Goal: Task Accomplishment & Management: Complete application form

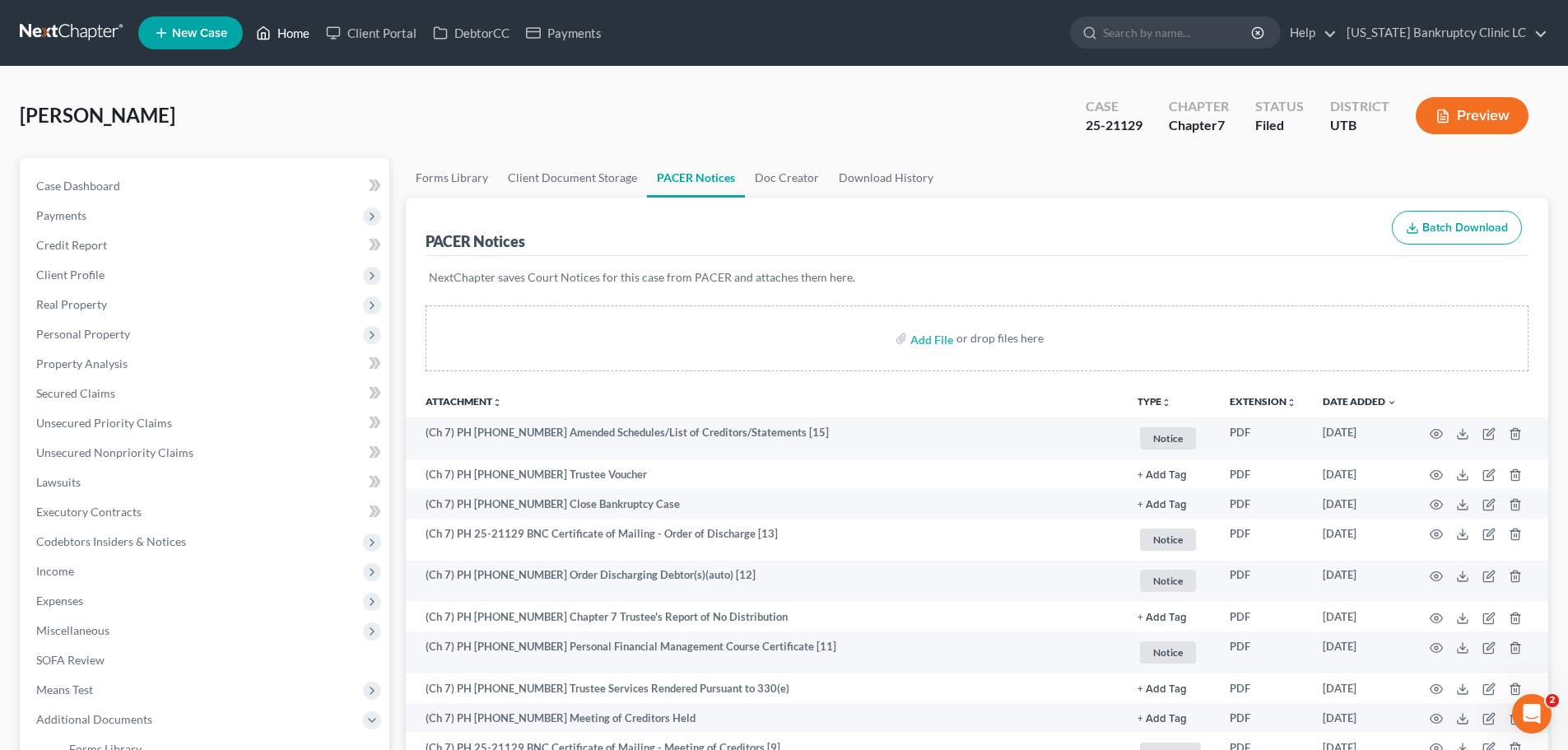
click at [296, 32] on link "Home" at bounding box center [282, 32] width 70 height 30
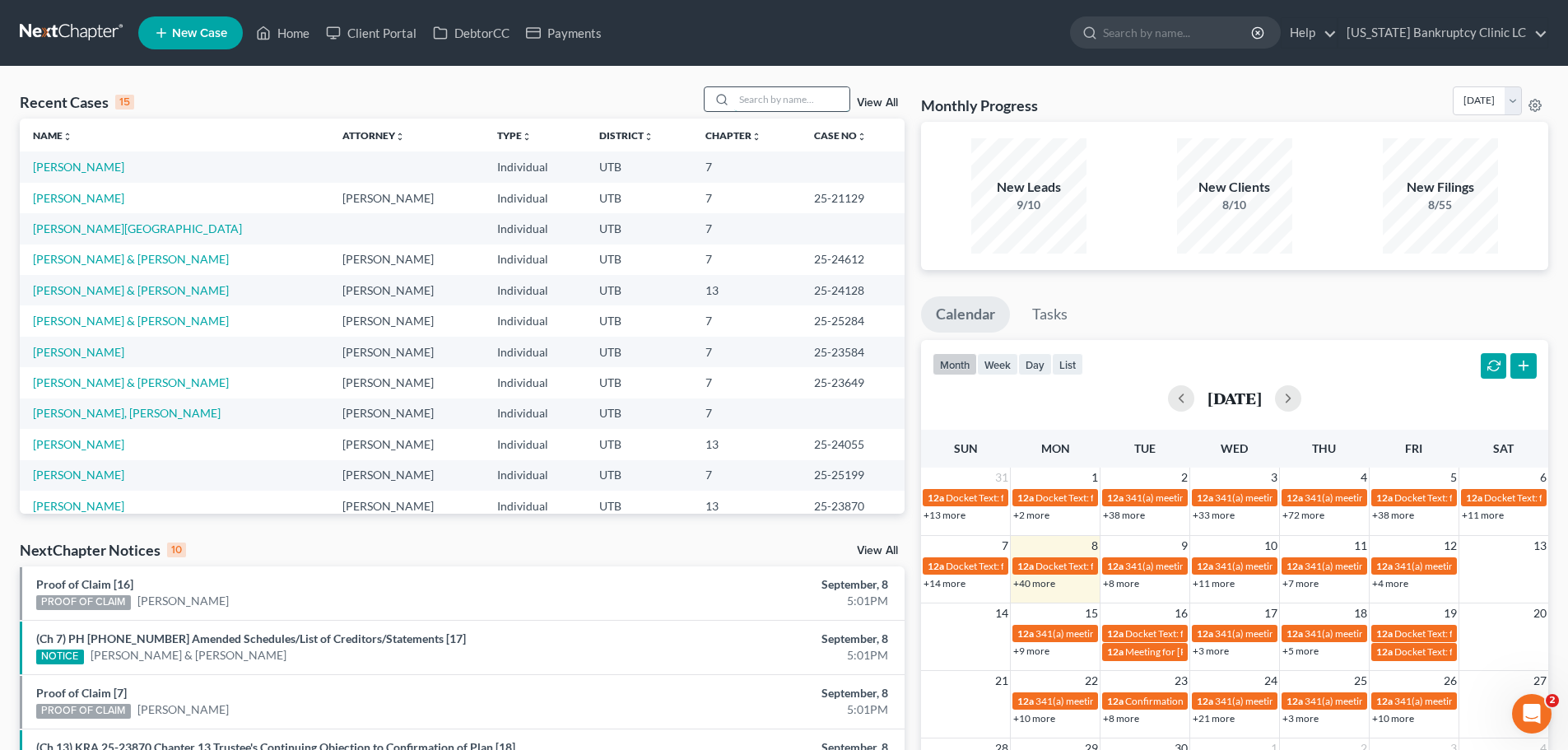
click at [792, 94] on input "search" at bounding box center [791, 99] width 115 height 24
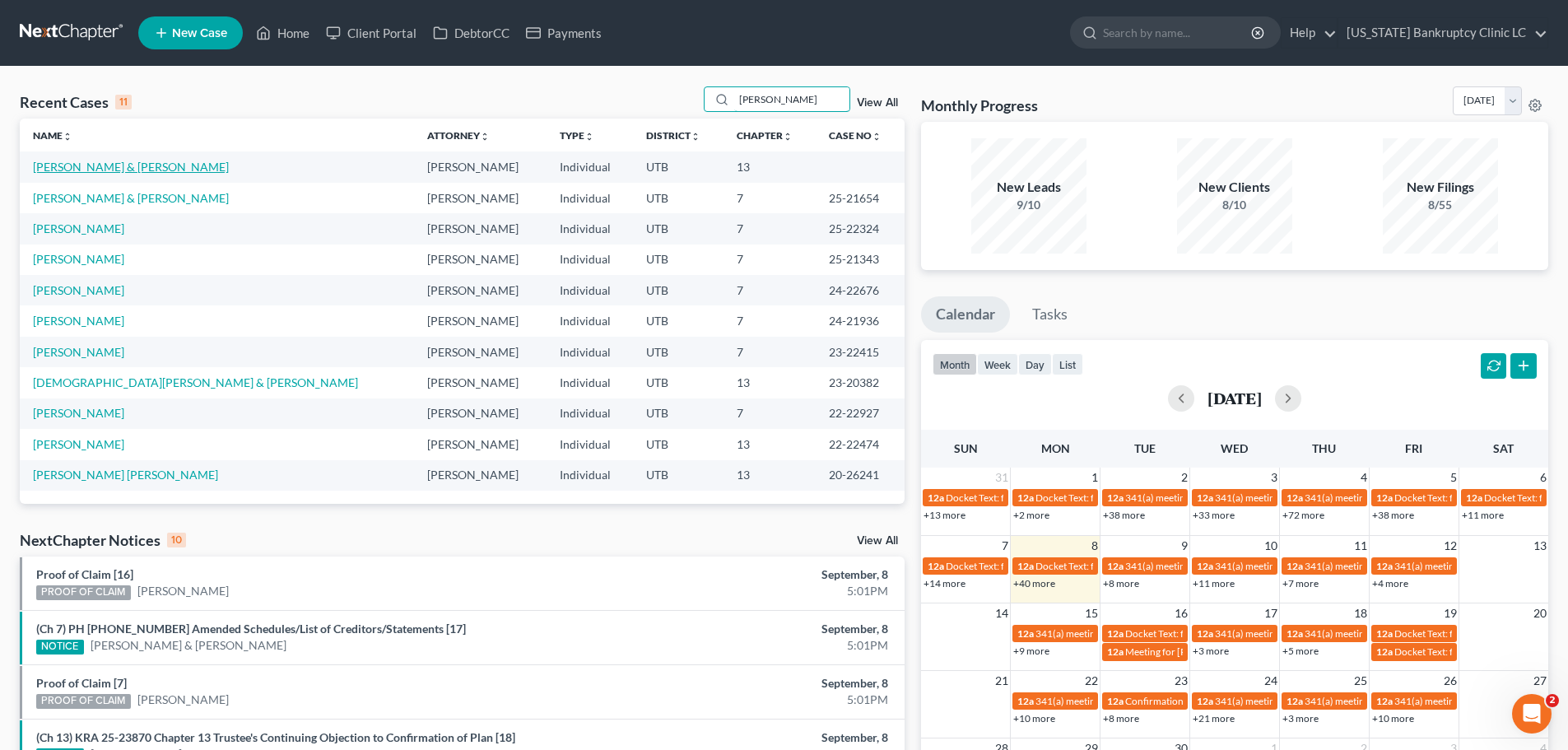
type input "[PERSON_NAME]"
click at [90, 170] on link "[PERSON_NAME] & [PERSON_NAME]" at bounding box center [131, 166] width 196 height 14
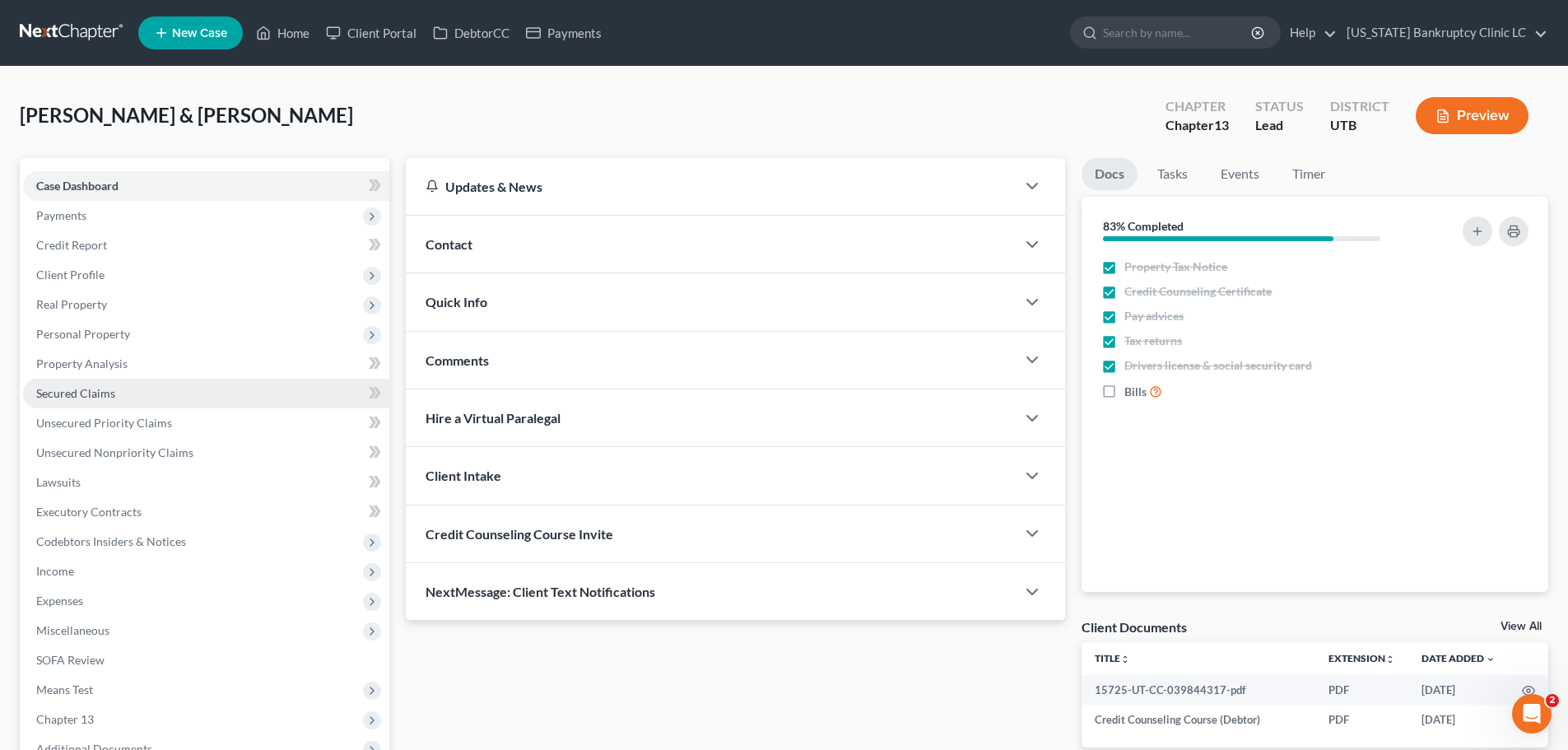
scroll to position [165, 0]
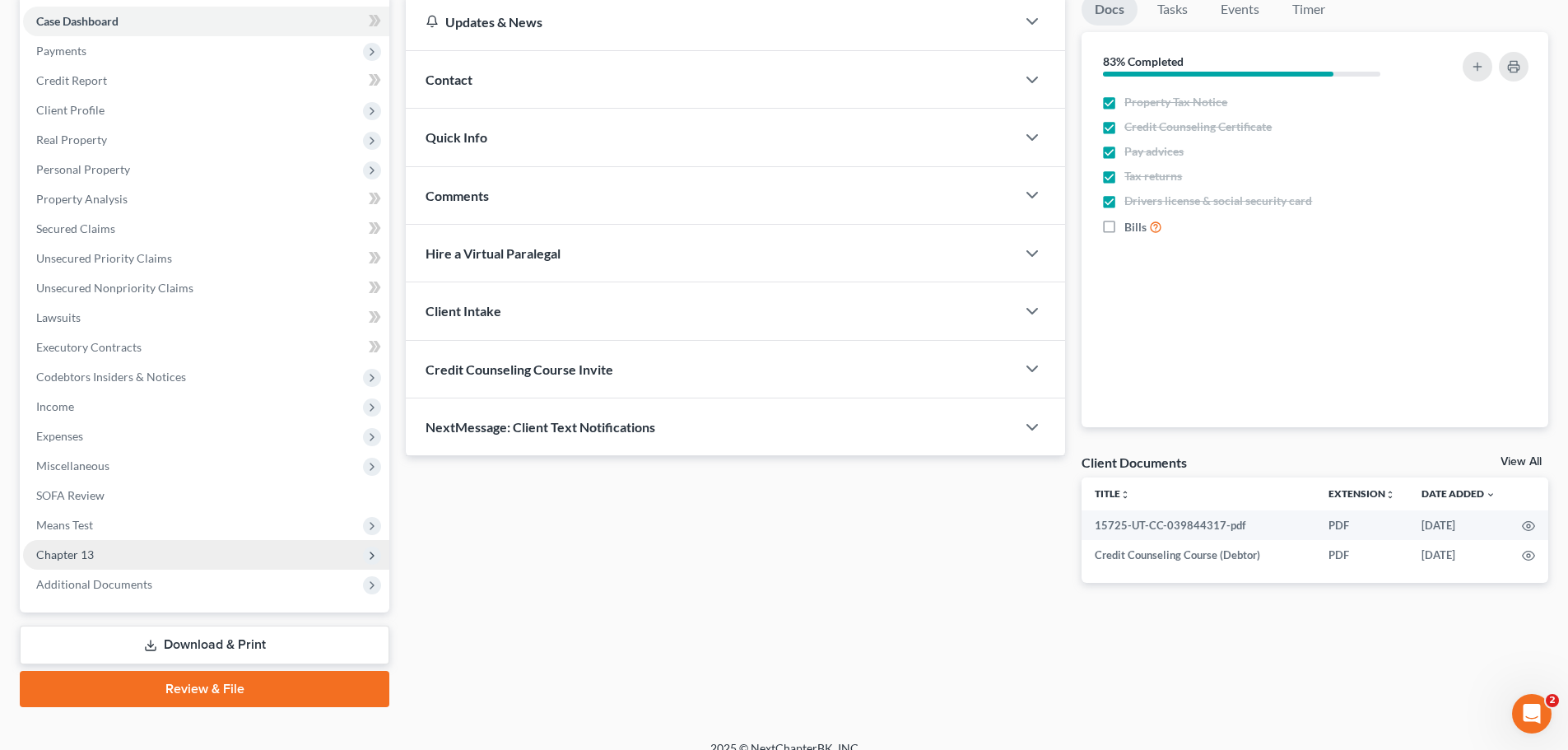
click at [211, 549] on span "Chapter 13" at bounding box center [206, 555] width 366 height 30
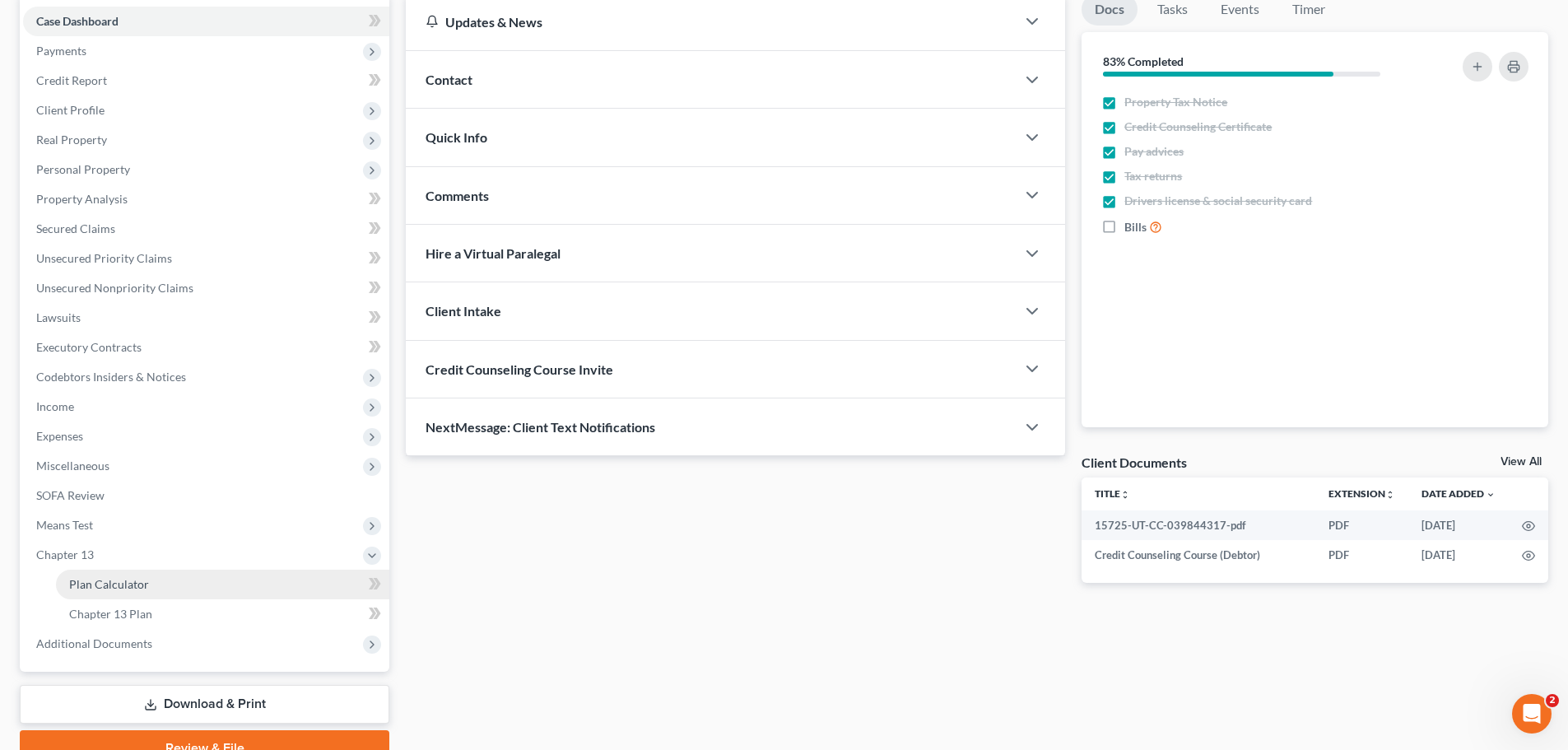
click at [201, 580] on link "Plan Calculator" at bounding box center [223, 584] width 334 height 30
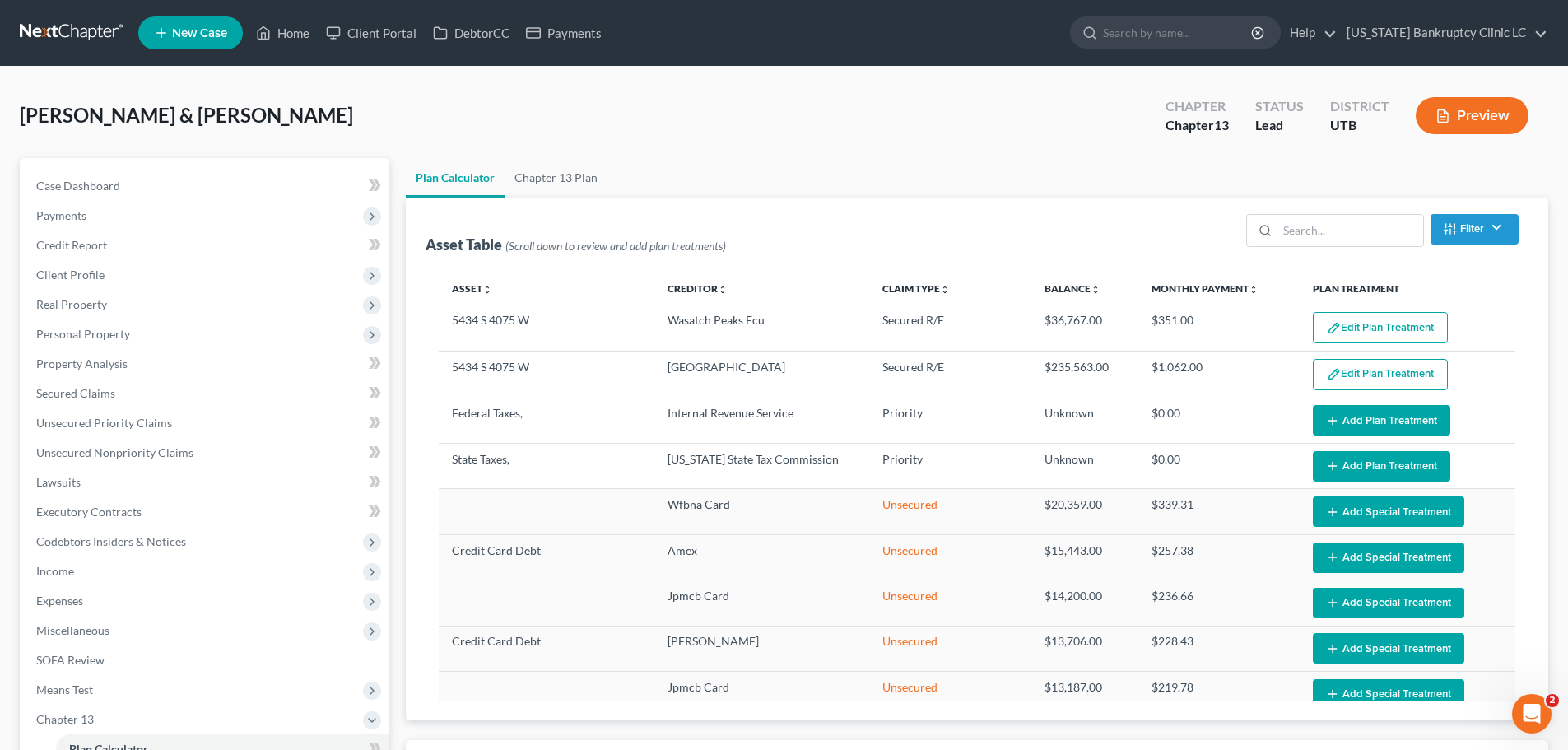
select select "59"
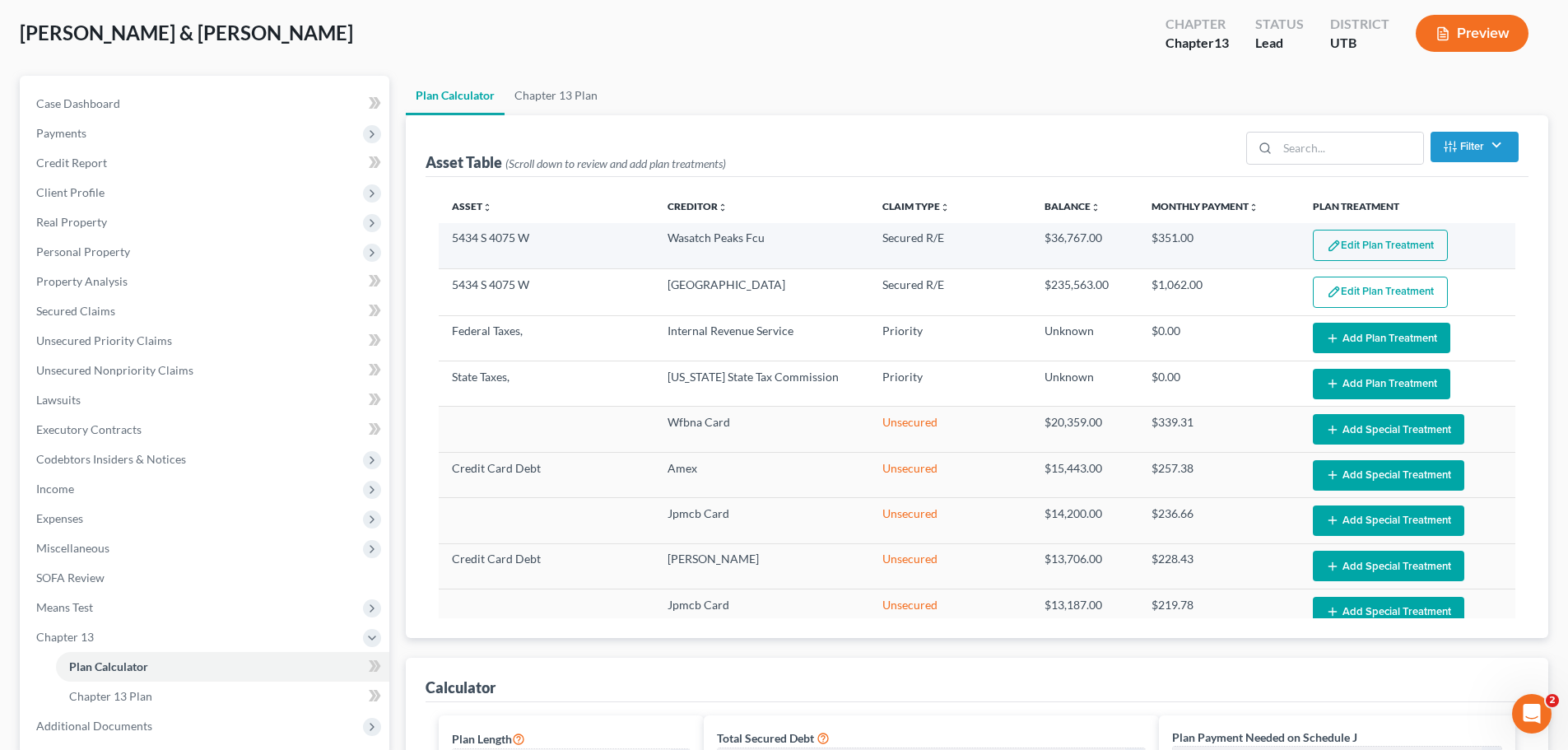
click at [1342, 243] on button "Edit Plan Treatment" at bounding box center [1380, 245] width 135 height 32
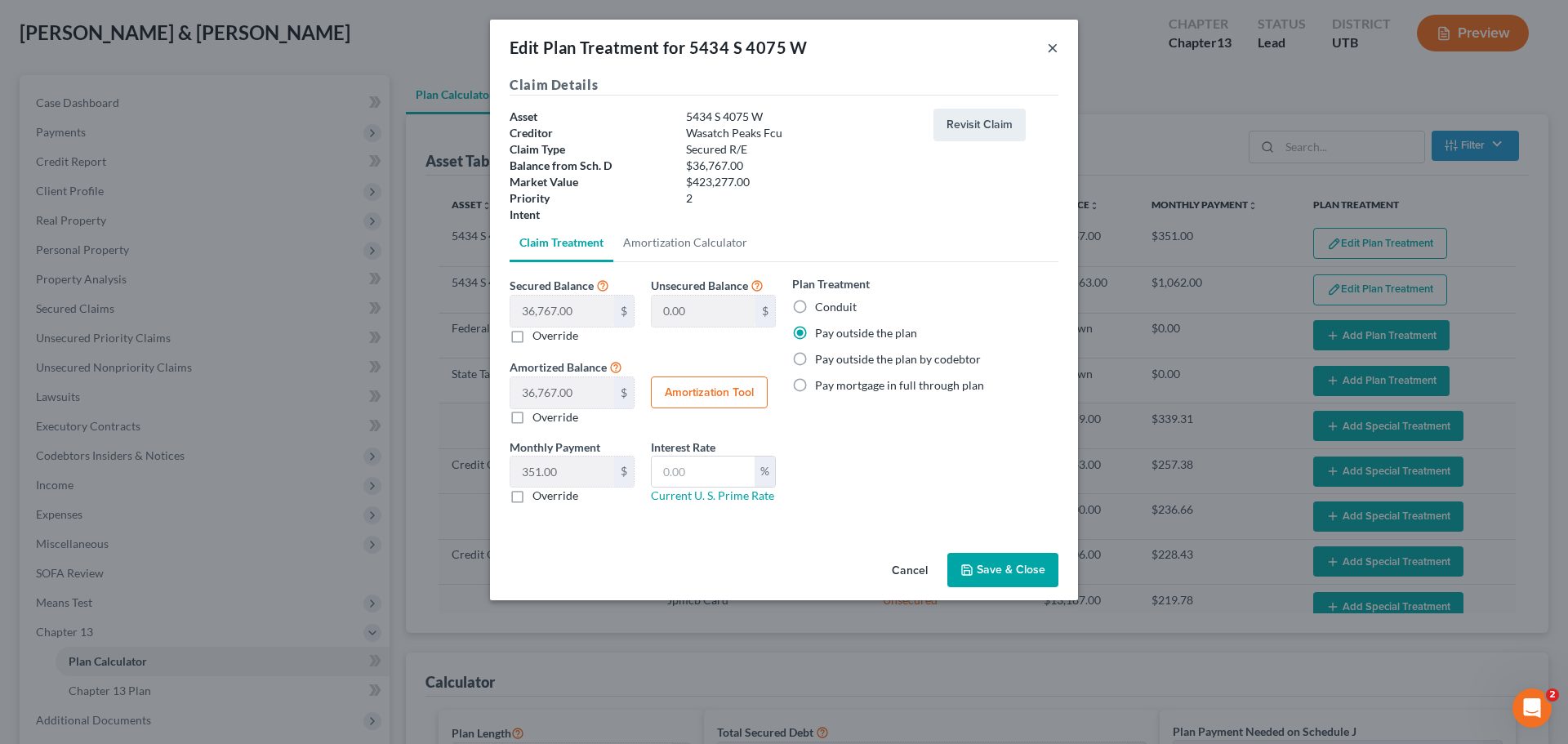
click at [1057, 50] on button "×" at bounding box center [1053, 47] width 12 height 19
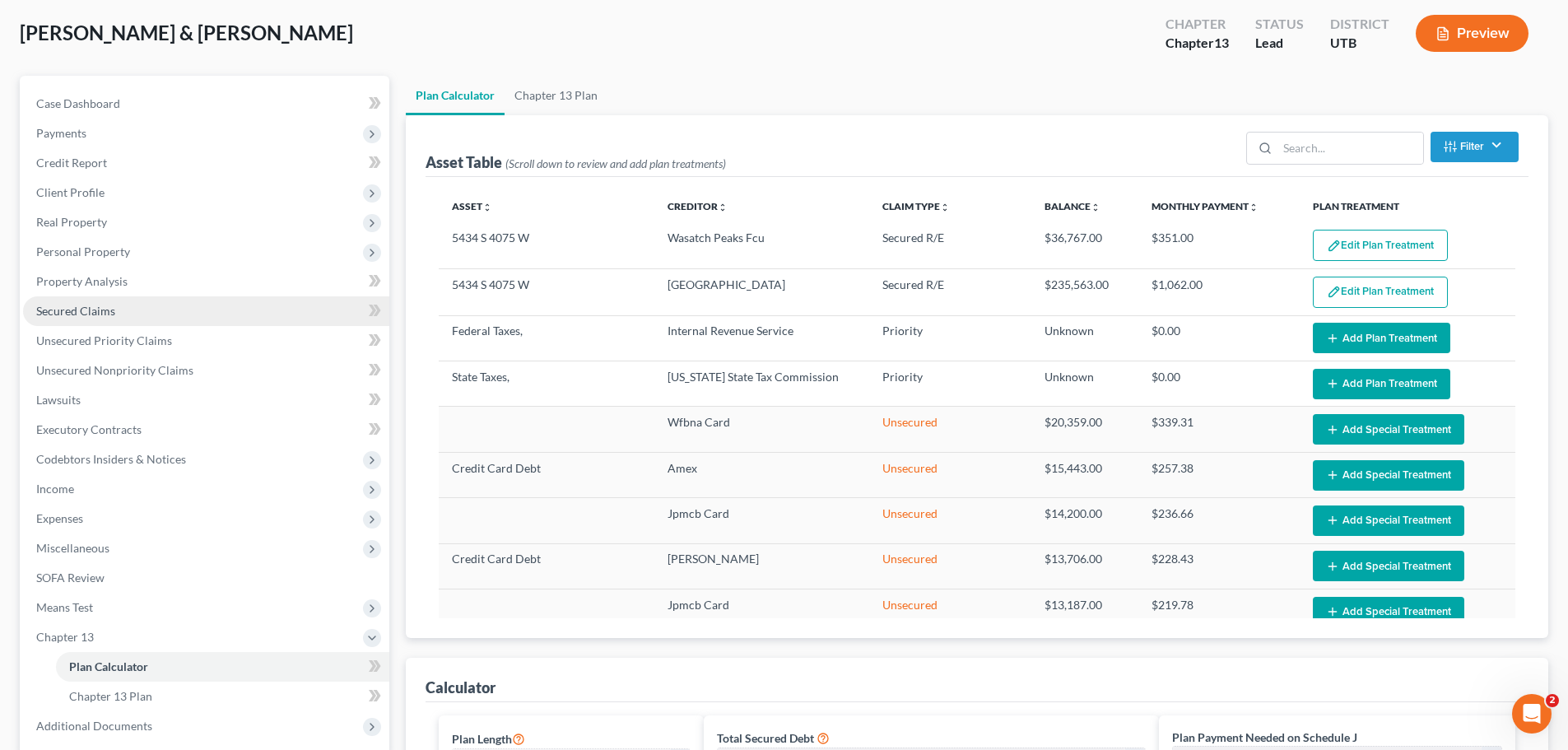
click at [175, 314] on link "Secured Claims" at bounding box center [206, 311] width 366 height 30
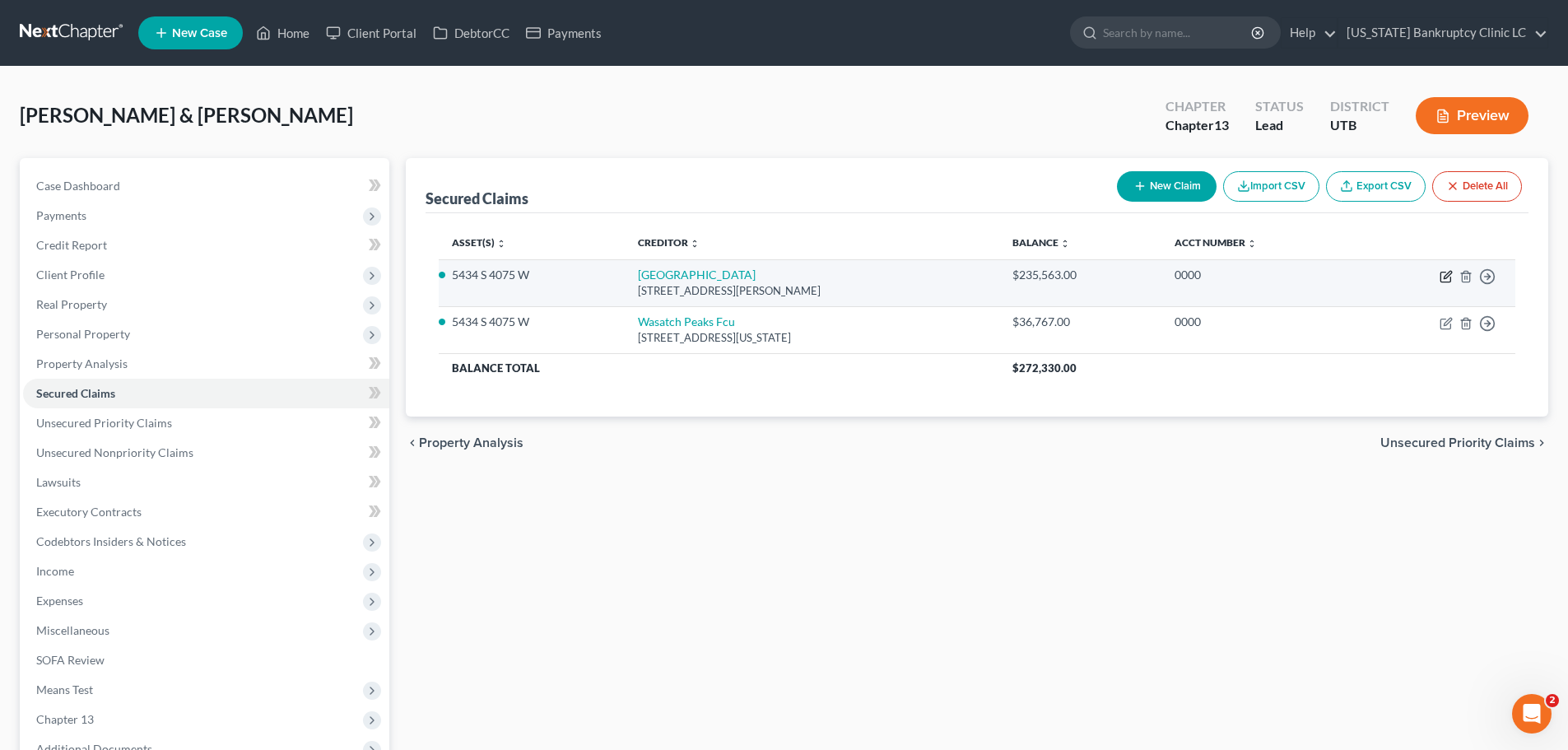
click at [1448, 273] on icon "button" at bounding box center [1447, 274] width 8 height 8
select select "46"
select select "1"
select select "0"
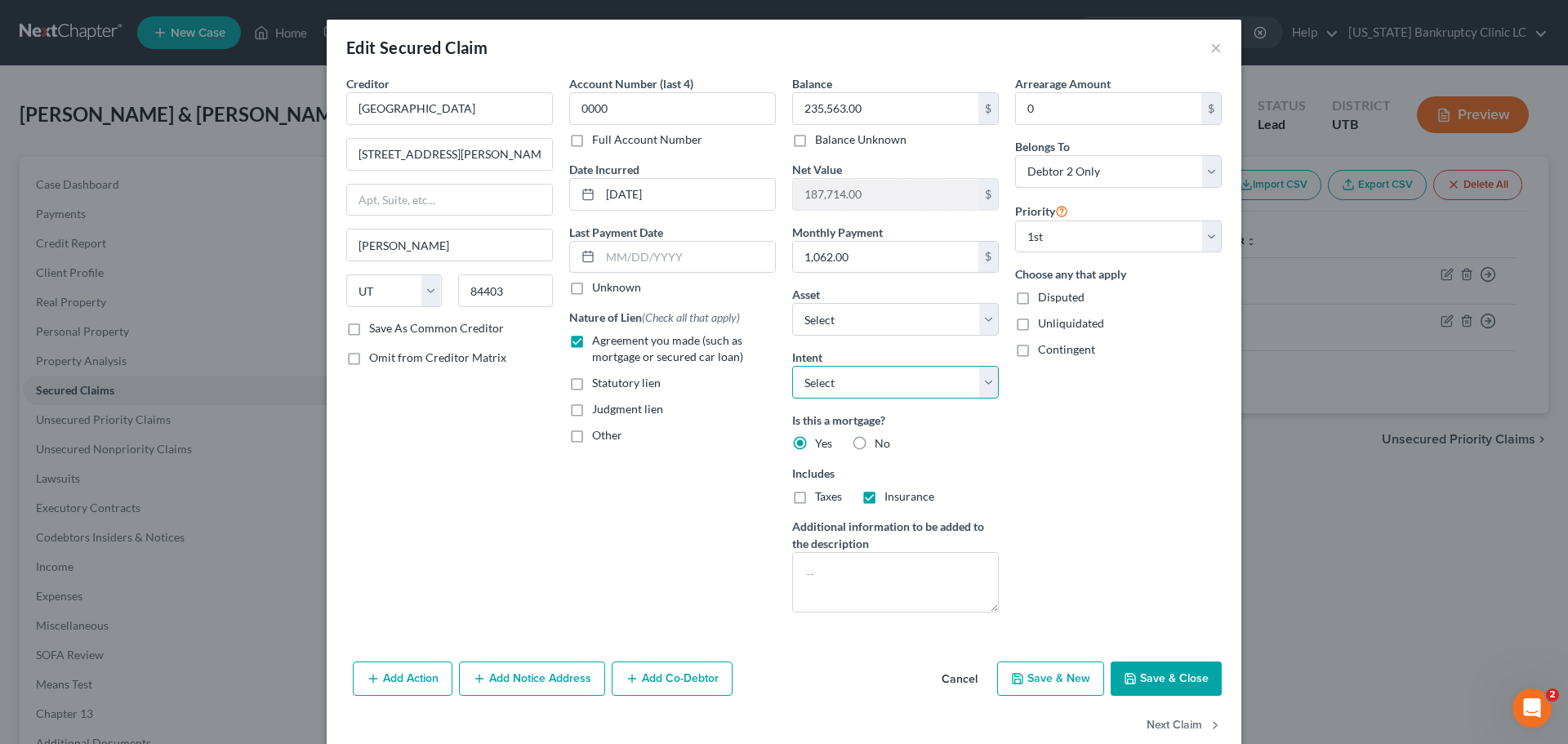
click at [975, 378] on select "Select Surrender Redeem Reaffirm Avoid Other" at bounding box center [896, 382] width 207 height 33
select select "2"
click at [792, 366] on select "Select Surrender Redeem Reaffirm Avoid Other" at bounding box center [896, 382] width 207 height 33
click at [1205, 173] on select "Select Debtor 1 Only Debtor 2 Only Debtor 1 And Debtor 2 Only At Least One Of T…" at bounding box center [1118, 171] width 207 height 33
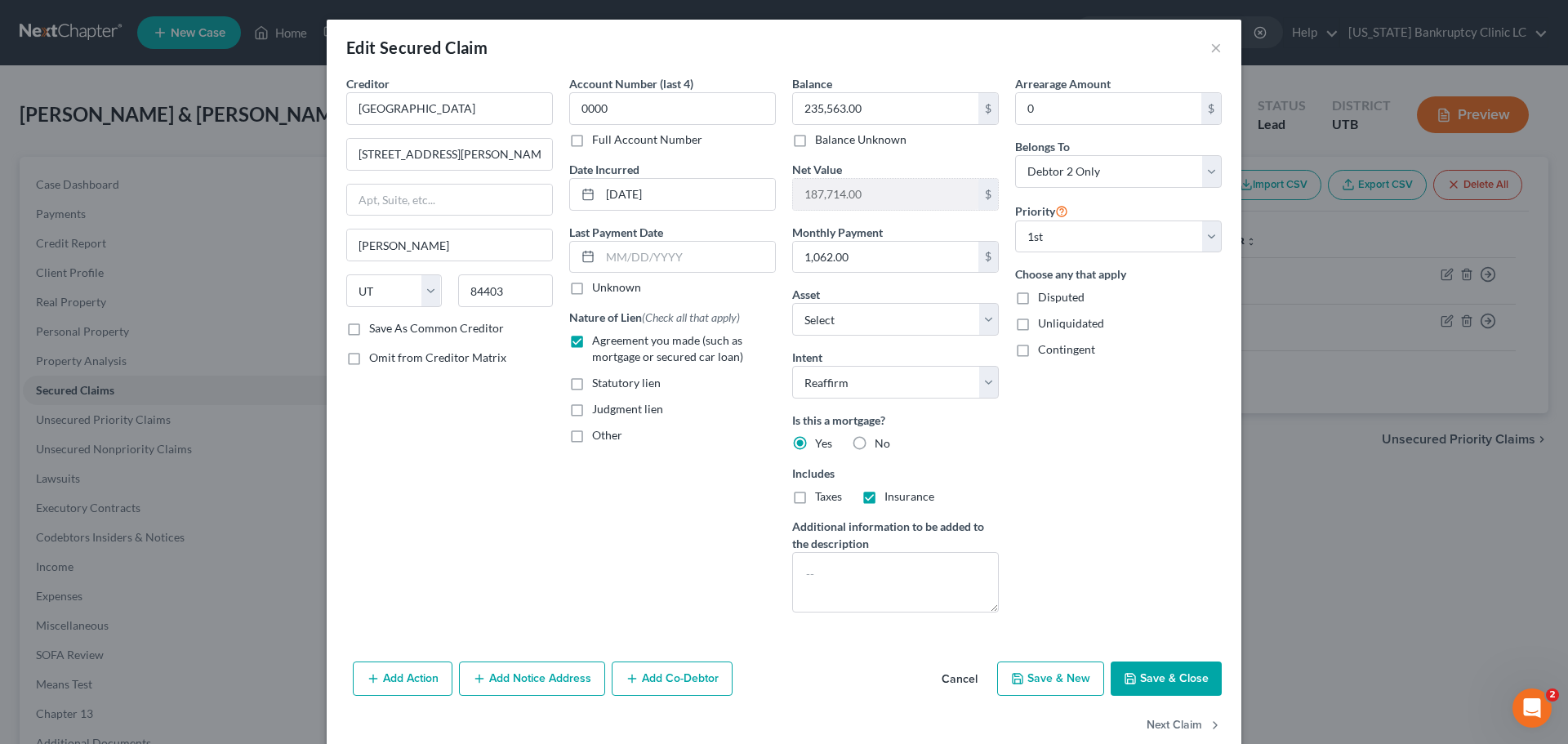
click at [1145, 680] on button "Save & Close" at bounding box center [1166, 678] width 111 height 35
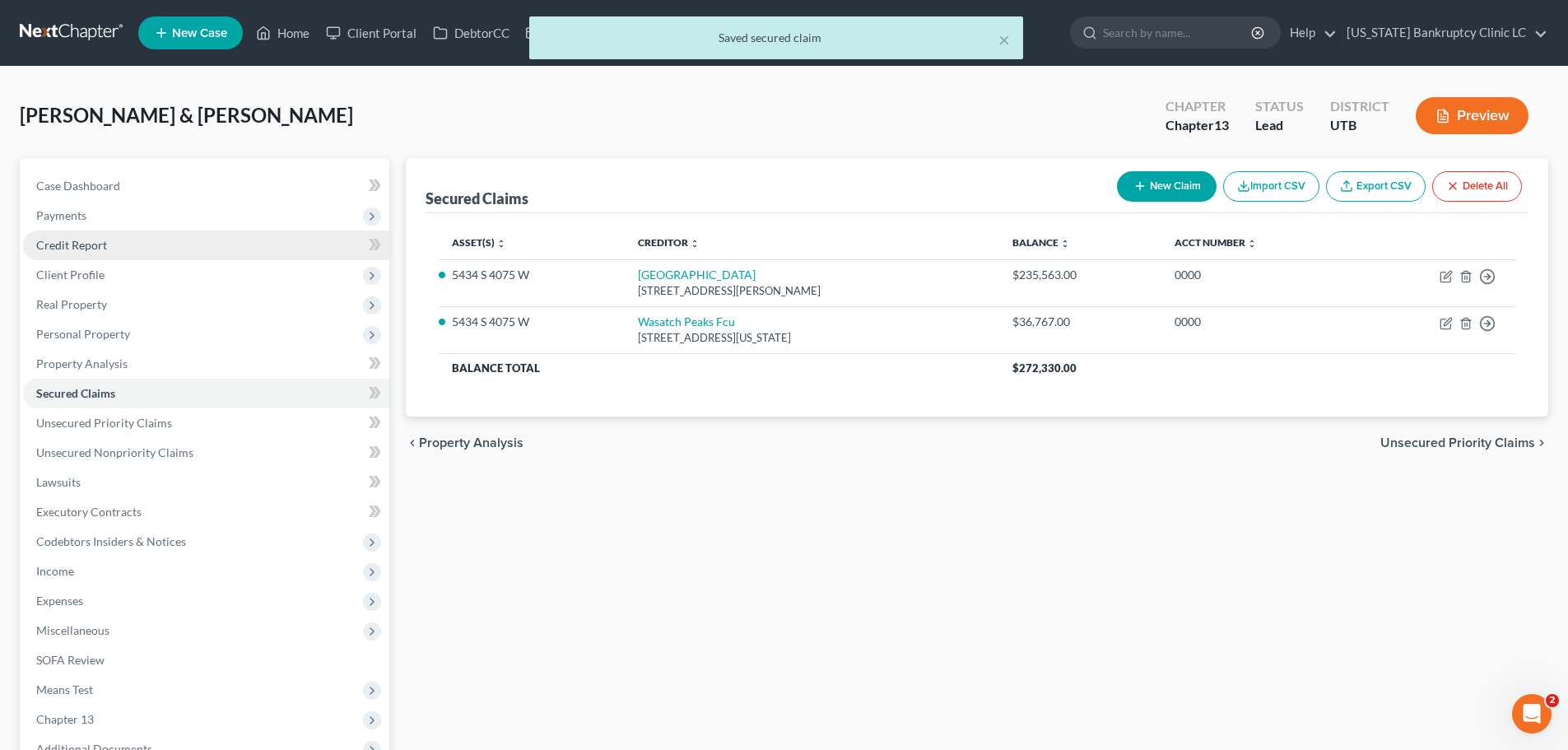
click at [171, 251] on link "Credit Report" at bounding box center [206, 245] width 366 height 30
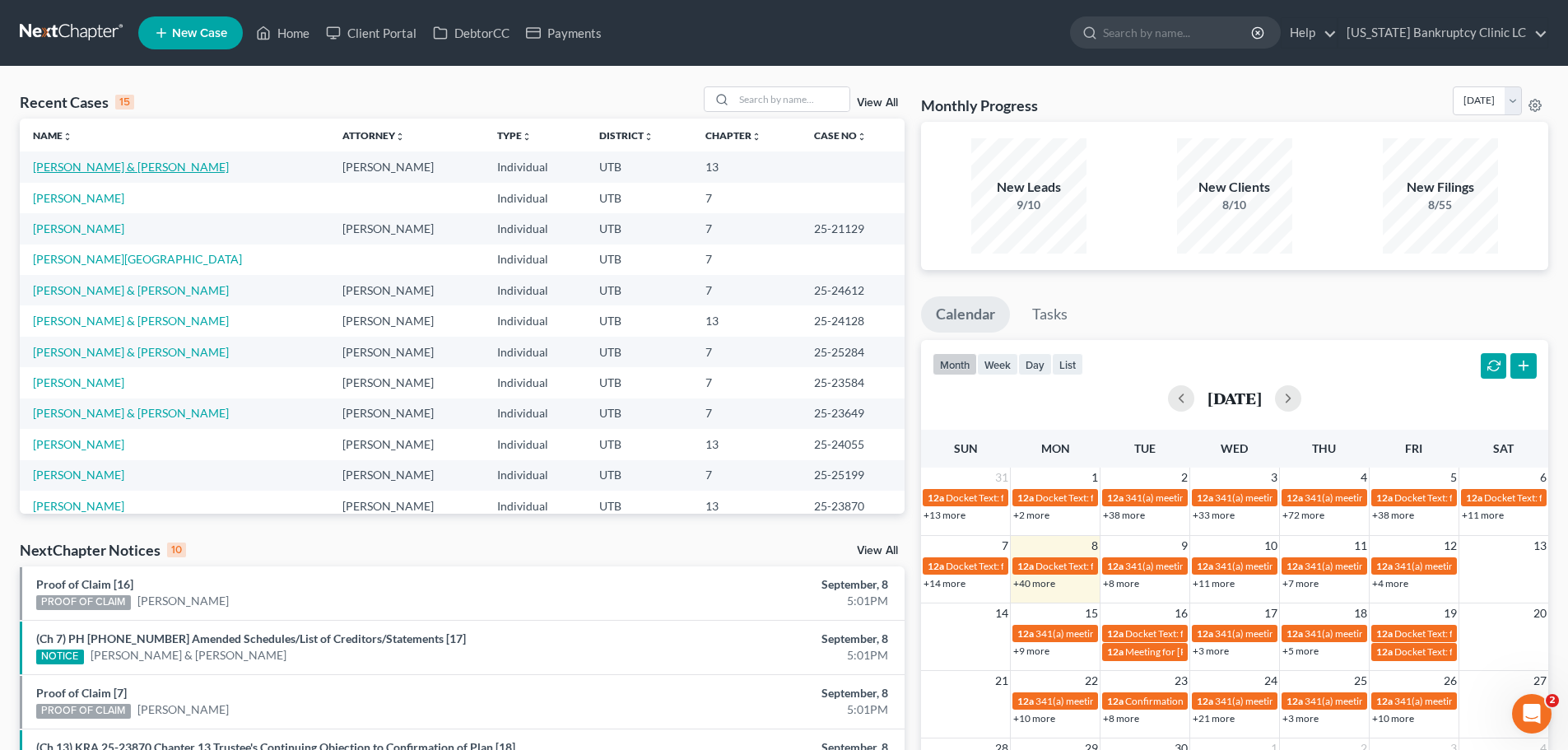
click at [84, 165] on link "[PERSON_NAME] & [PERSON_NAME]" at bounding box center [131, 166] width 196 height 14
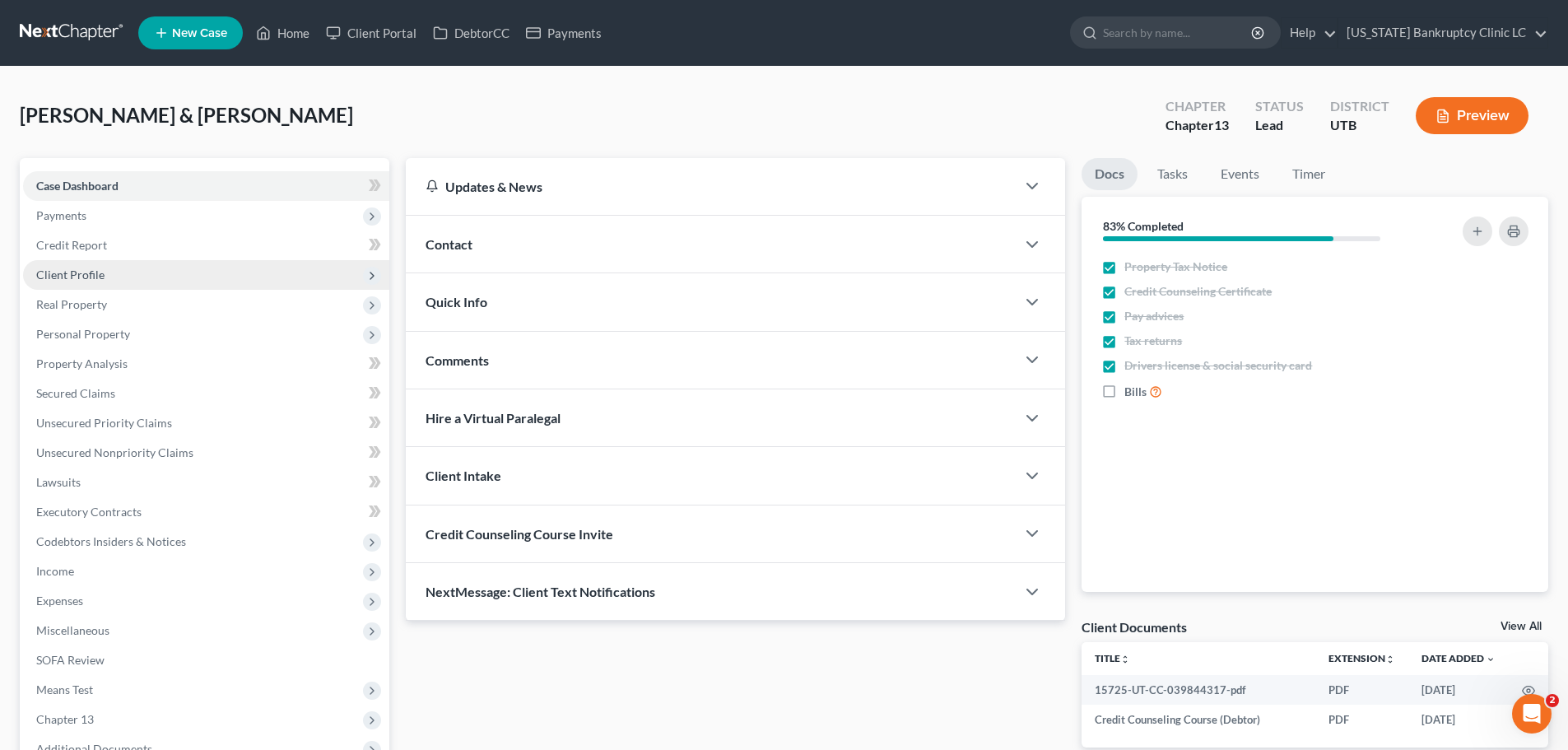
click at [179, 265] on span "Client Profile" at bounding box center [206, 275] width 366 height 30
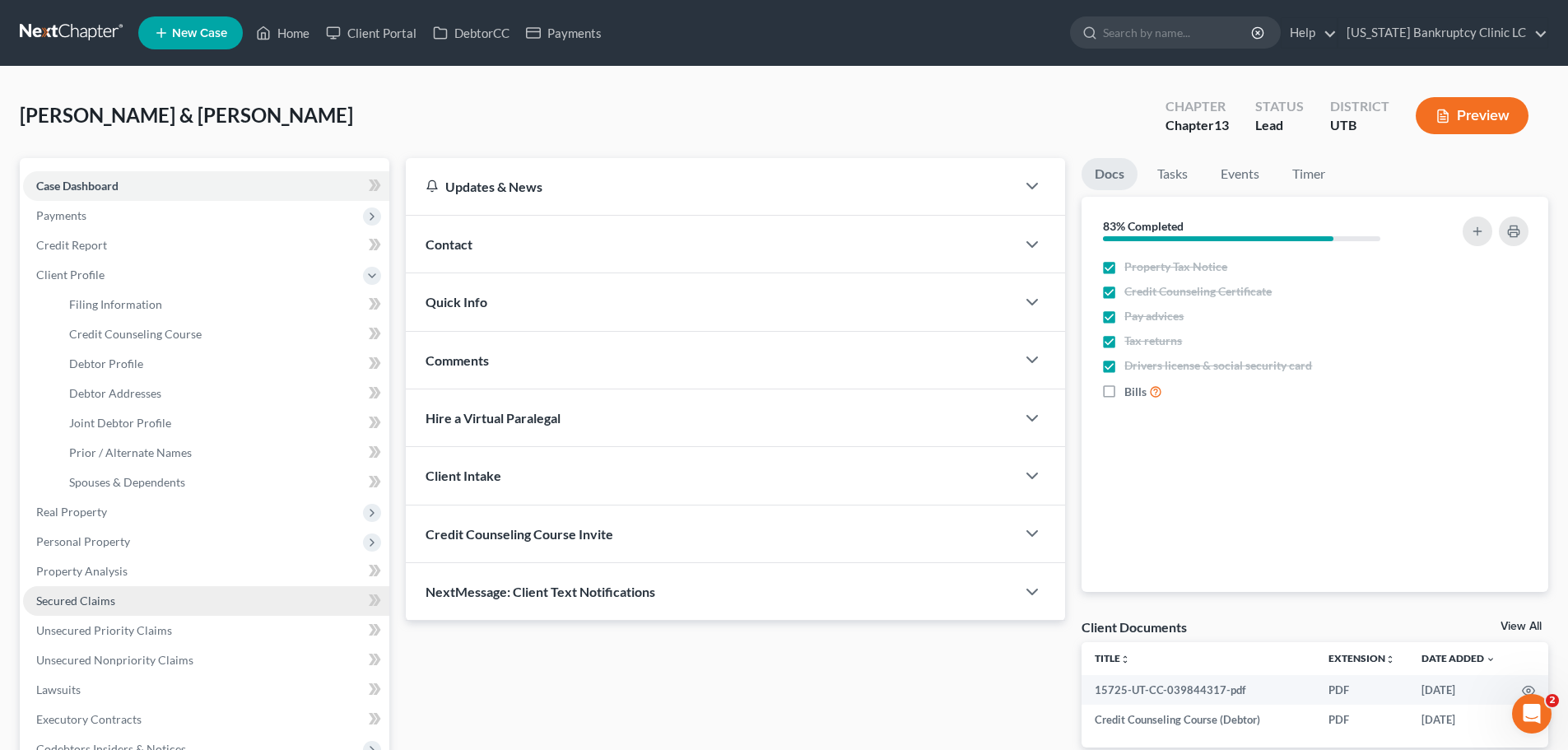
click at [167, 590] on link "Secured Claims" at bounding box center [206, 601] width 366 height 30
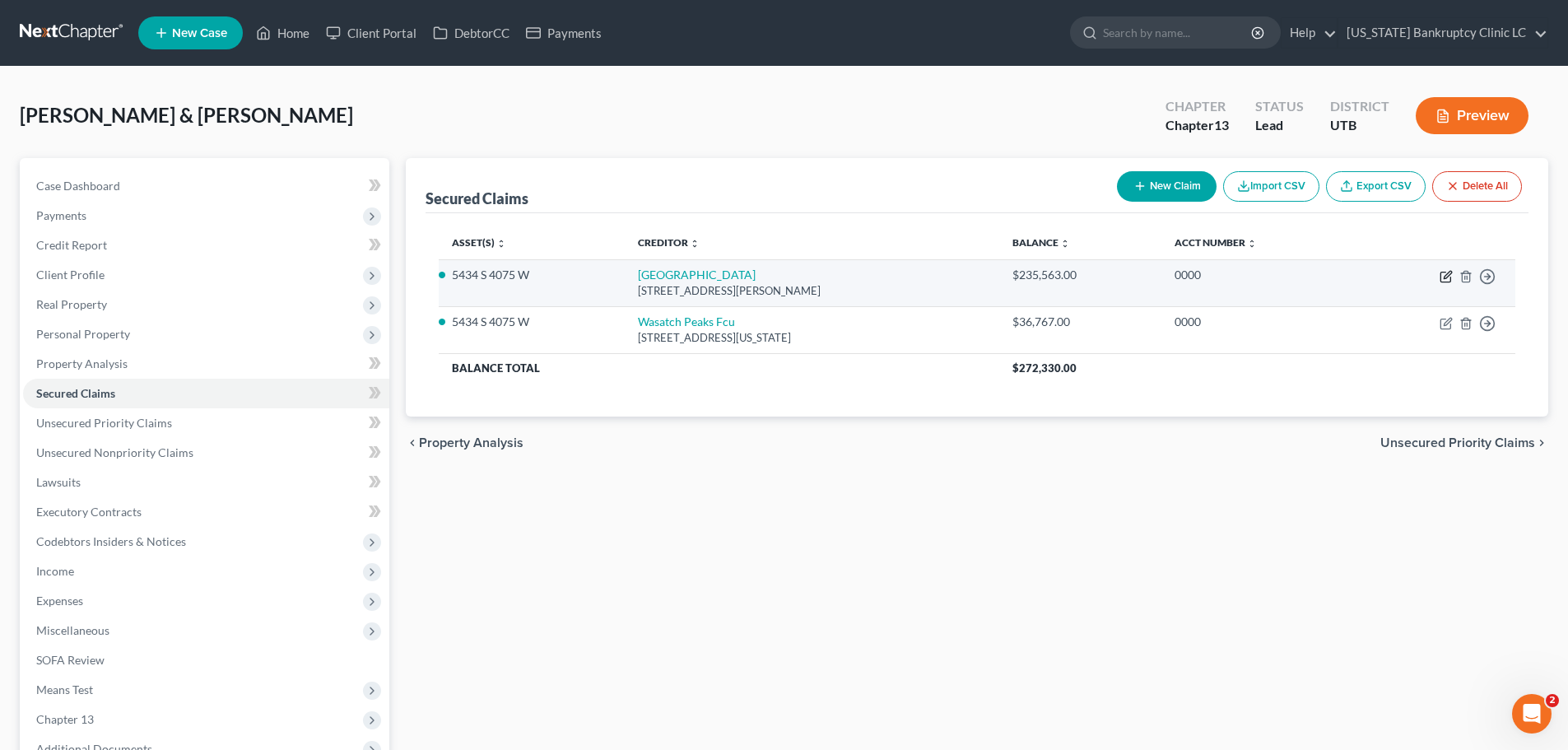
click at [1446, 276] on icon "button" at bounding box center [1445, 276] width 13 height 13
select select "46"
select select "2"
select select "1"
select select "0"
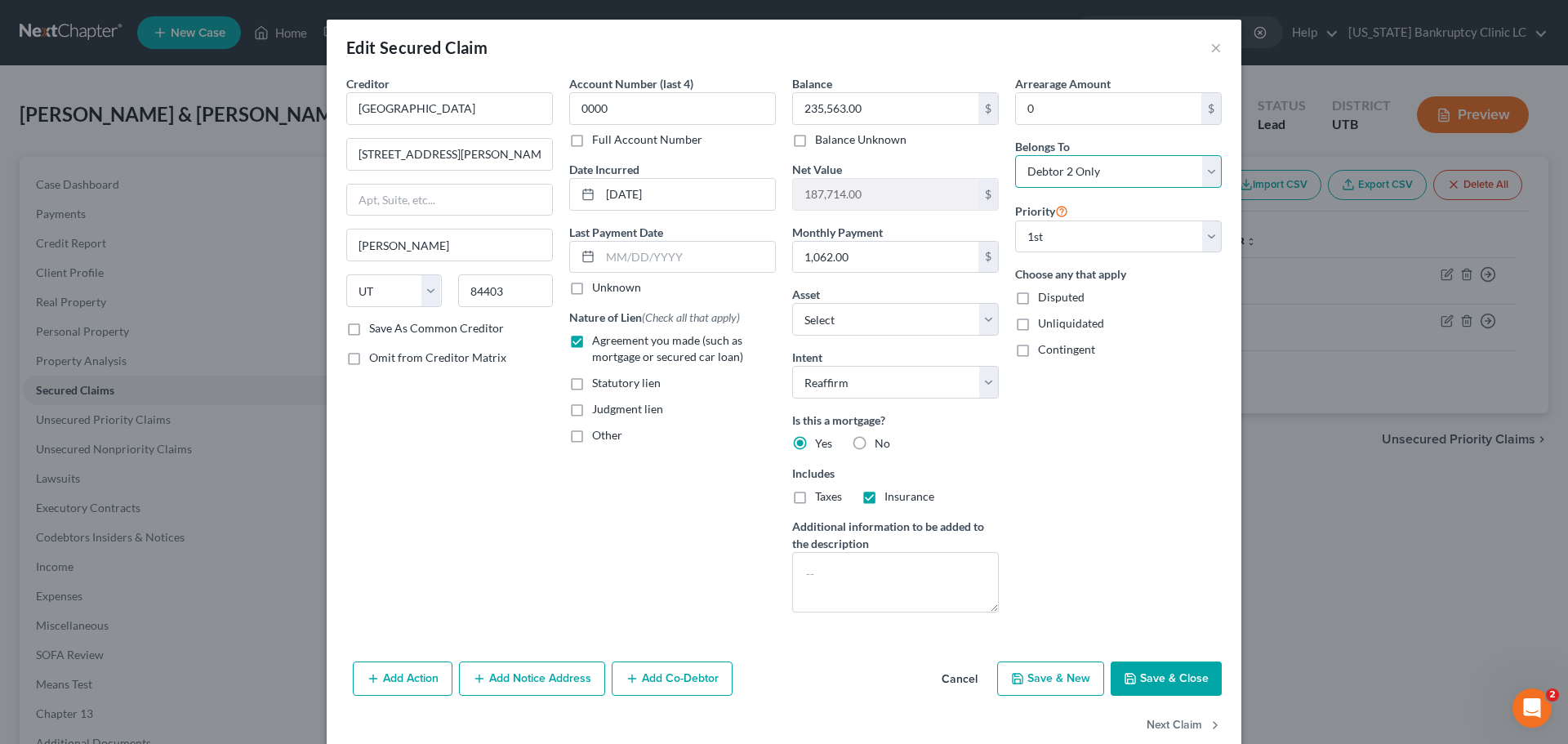
click at [1205, 171] on select "Select Debtor 1 Only Debtor 2 Only Debtor 1 And Debtor 2 Only At Least One Of T…" at bounding box center [1118, 171] width 207 height 33
select select "2"
click at [1015, 155] on select "Select Debtor 1 Only Debtor 2 Only Debtor 1 And Debtor 2 Only At Least One Of T…" at bounding box center [1118, 171] width 207 height 33
click at [1150, 676] on button "Save & Close" at bounding box center [1166, 678] width 111 height 35
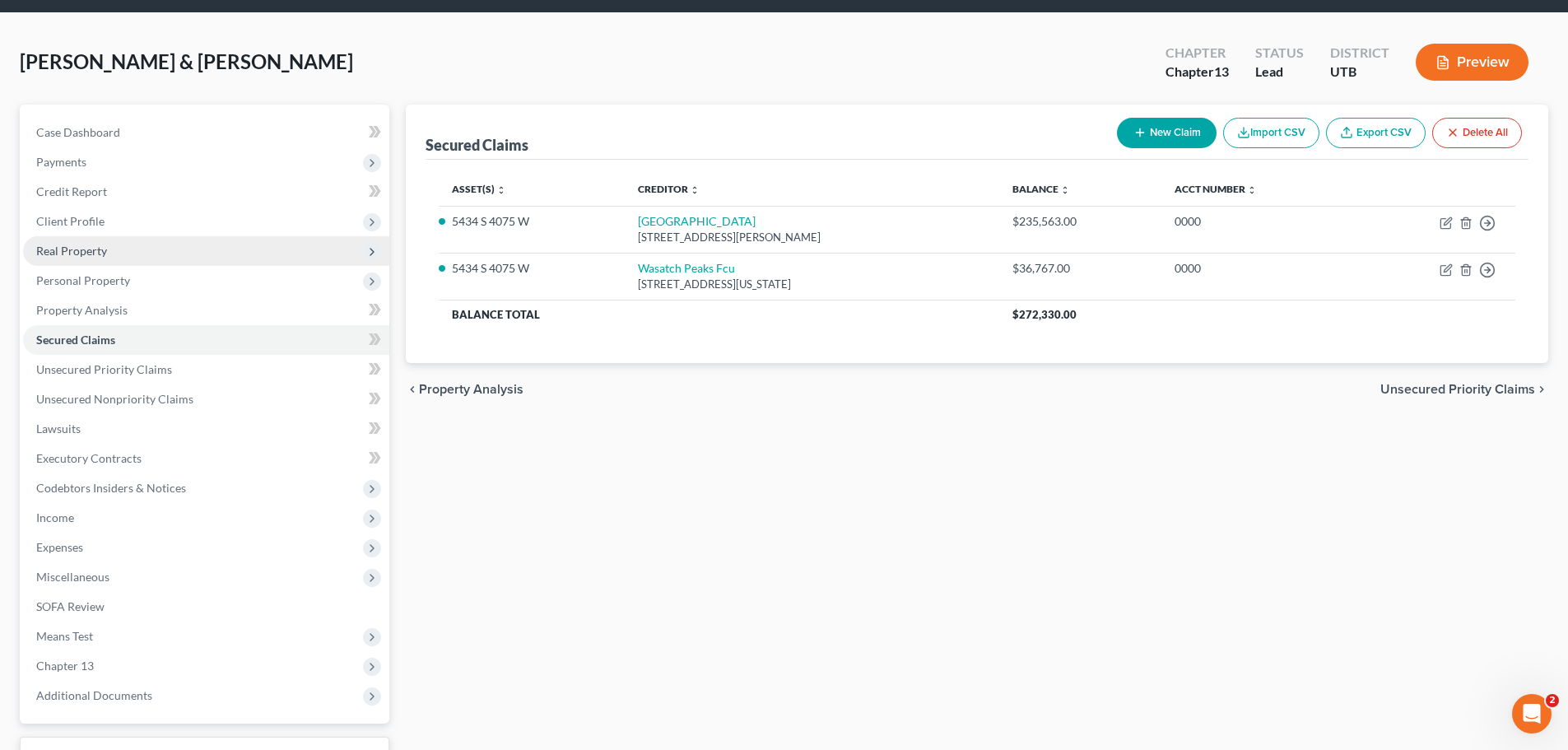
scroll to position [82, 0]
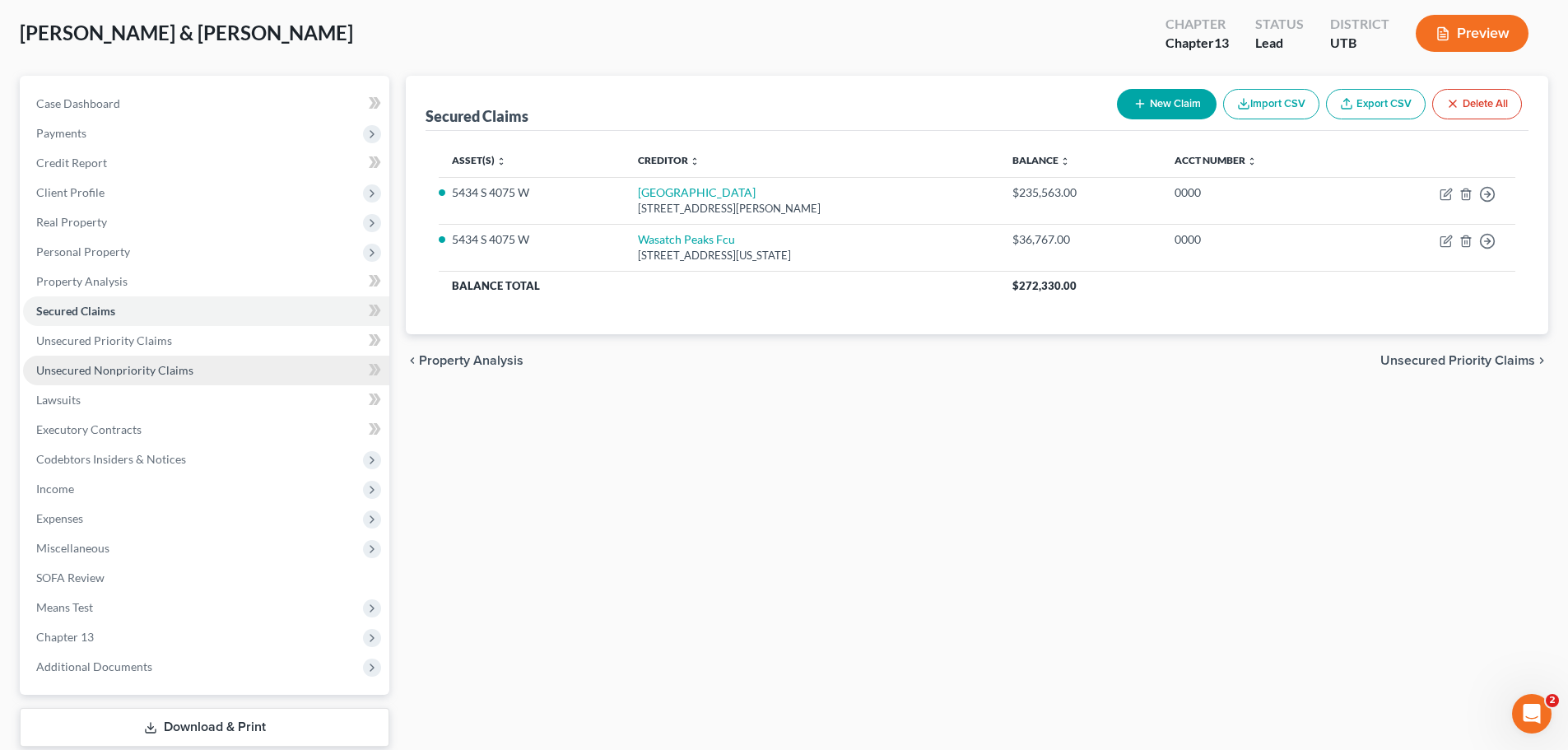
click at [193, 368] on link "Unsecured Nonpriority Claims" at bounding box center [206, 370] width 366 height 30
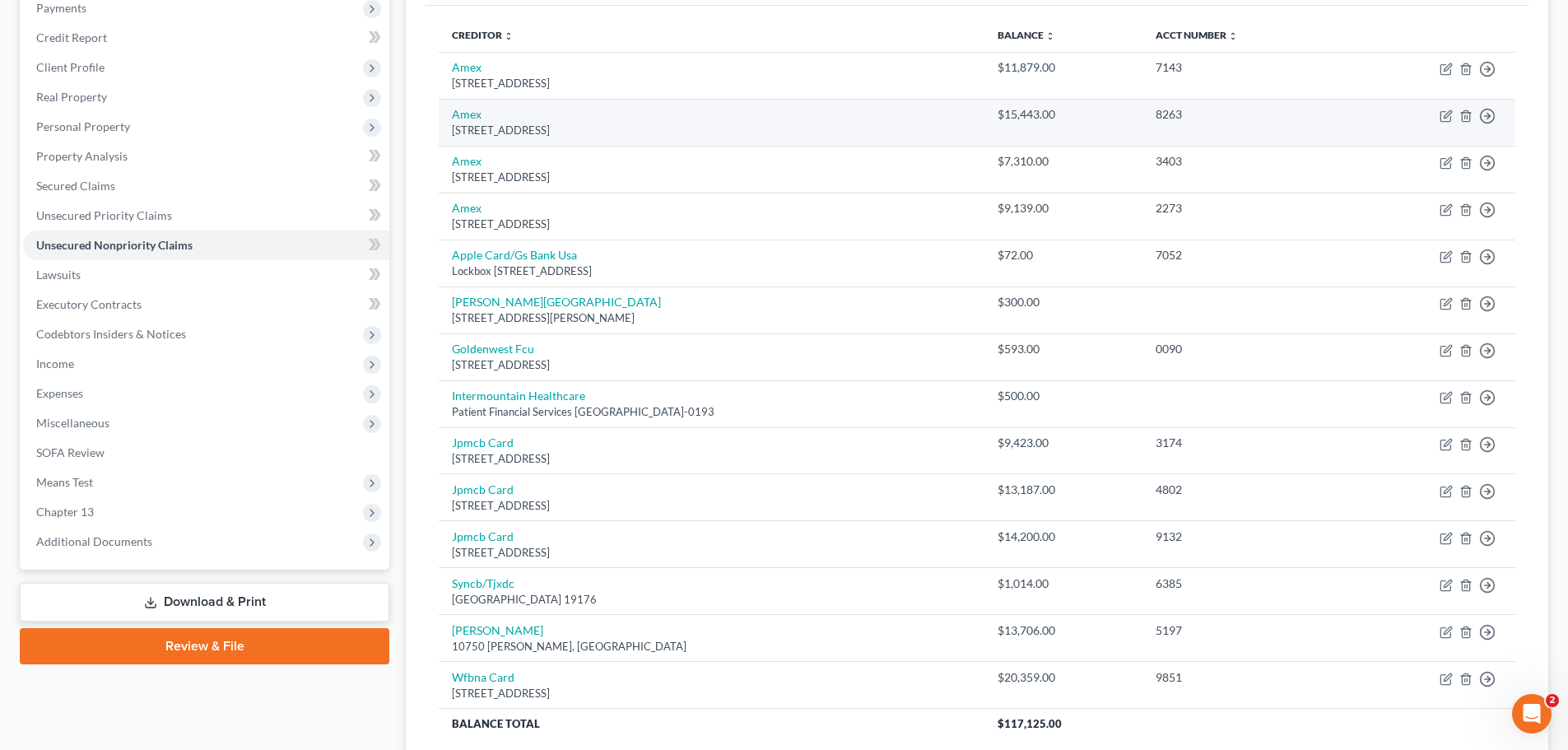
scroll to position [247, 0]
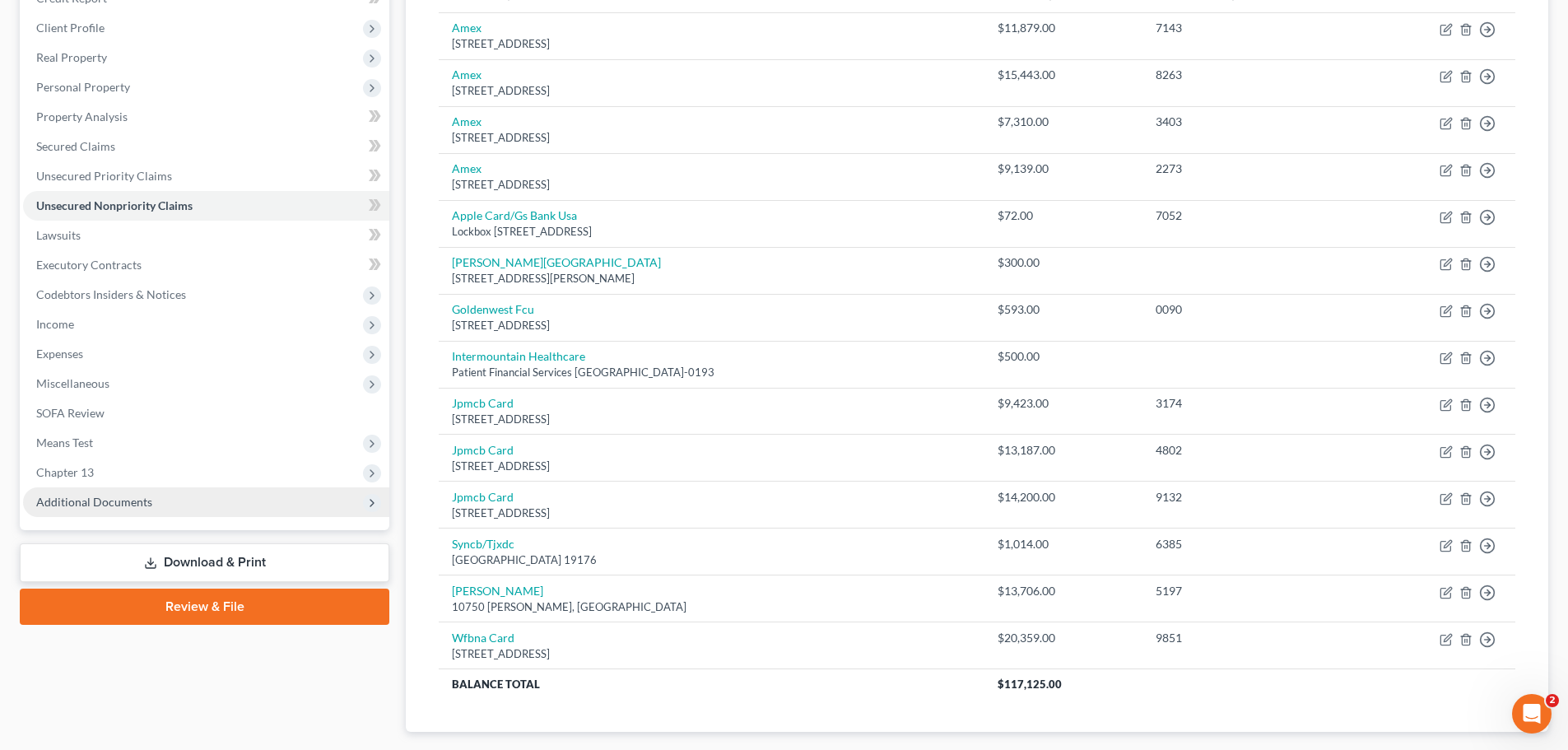
click at [193, 503] on span "Additional Documents" at bounding box center [206, 502] width 366 height 30
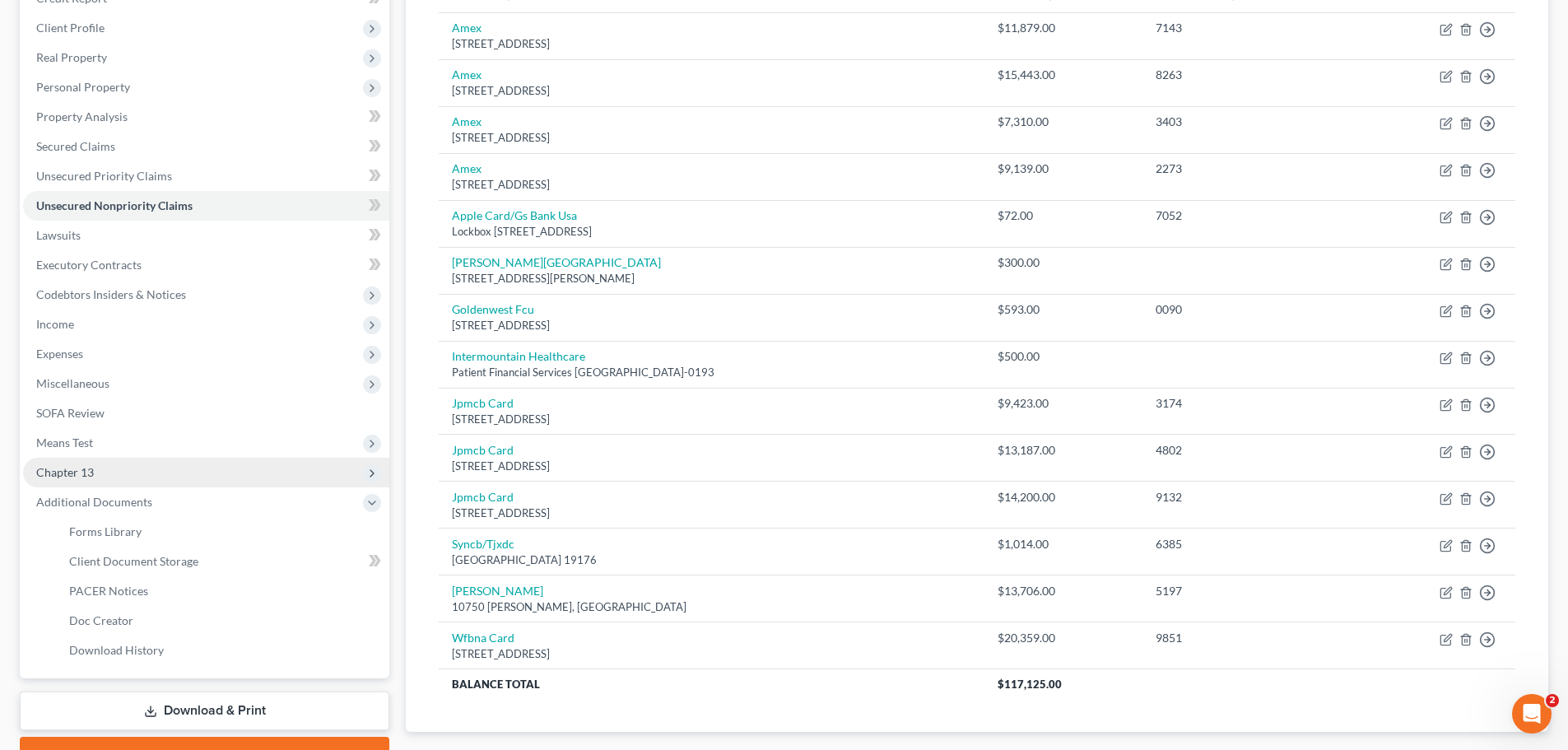
click at [105, 478] on span "Chapter 13" at bounding box center [206, 472] width 366 height 30
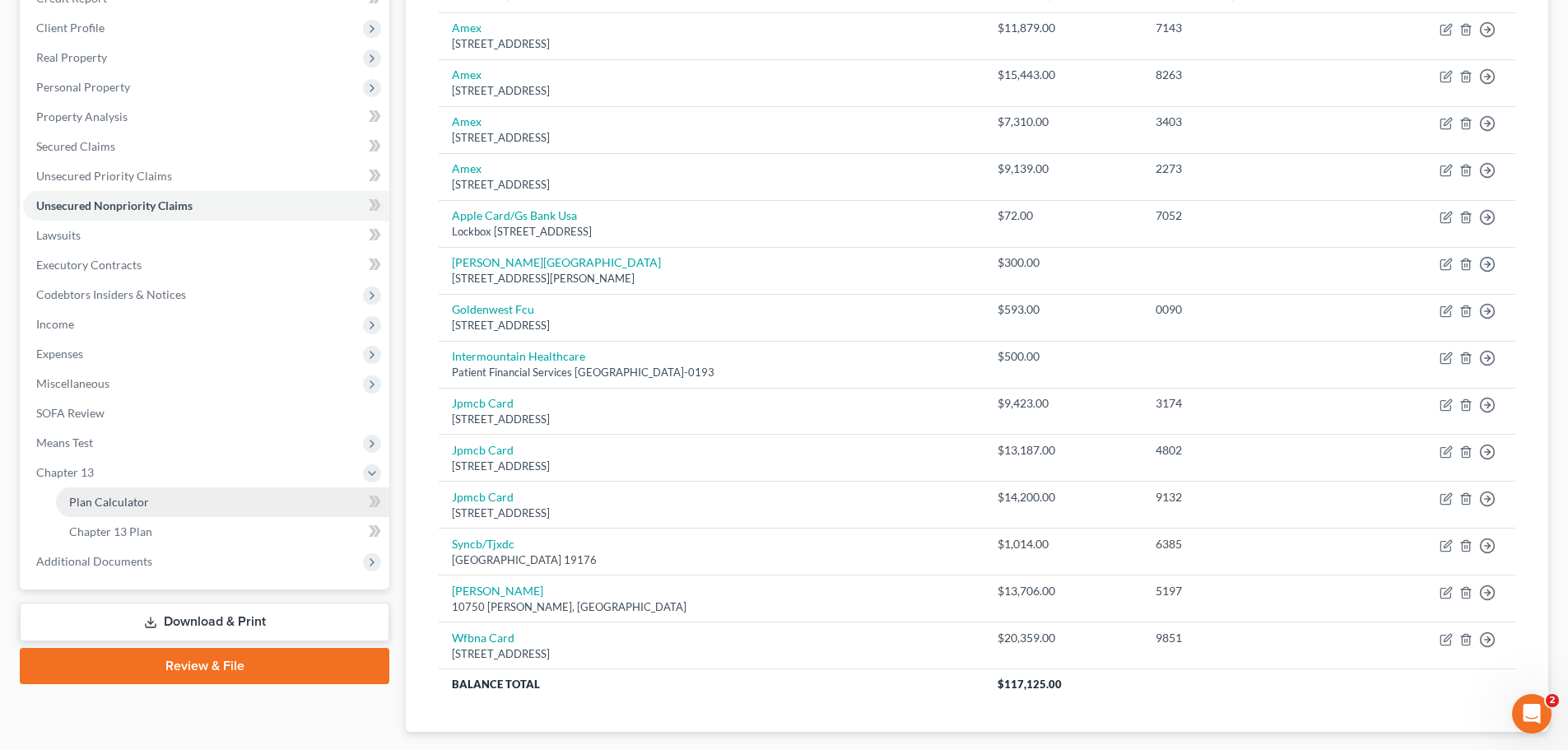
click at [109, 496] on span "Plan Calculator" at bounding box center [109, 502] width 80 height 14
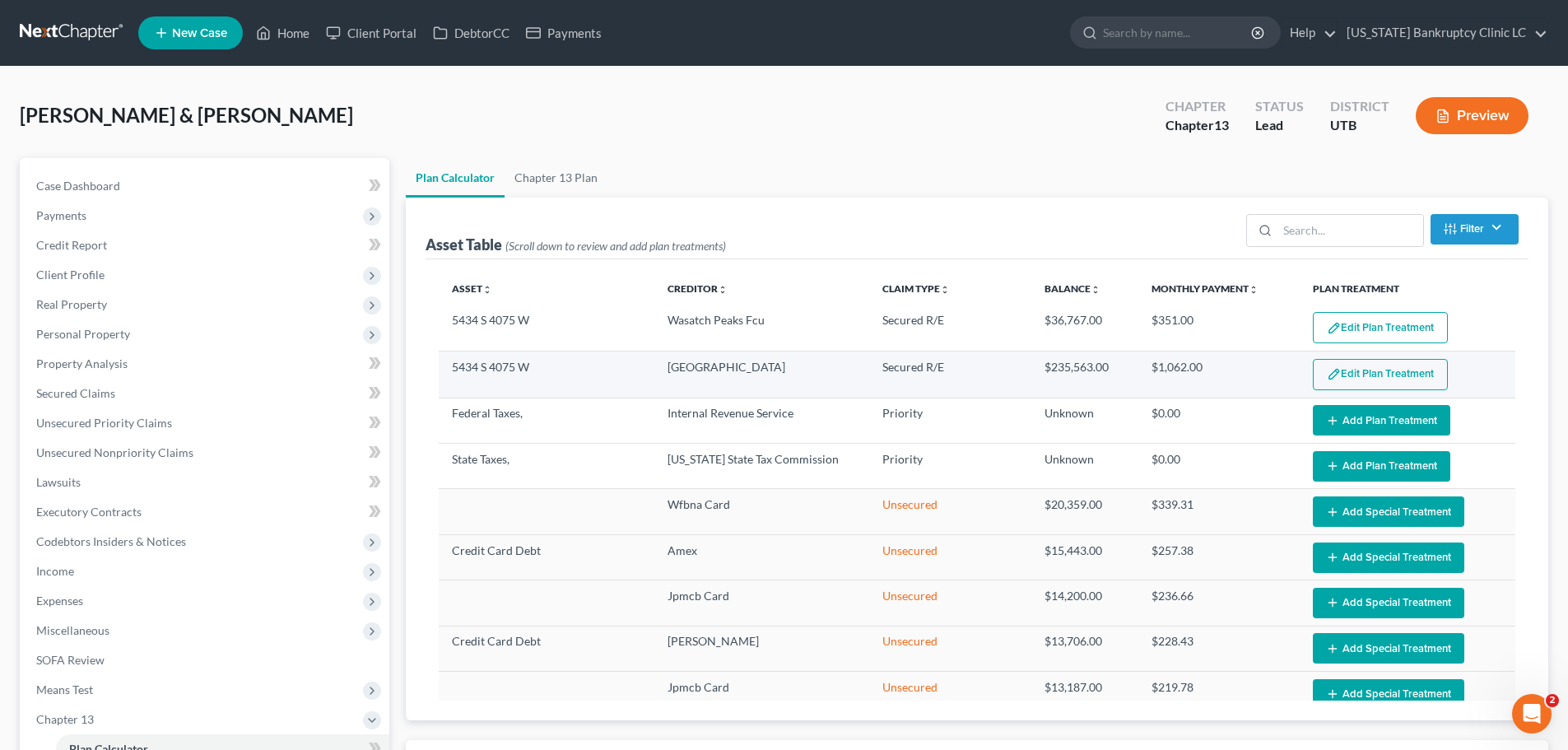
select select "59"
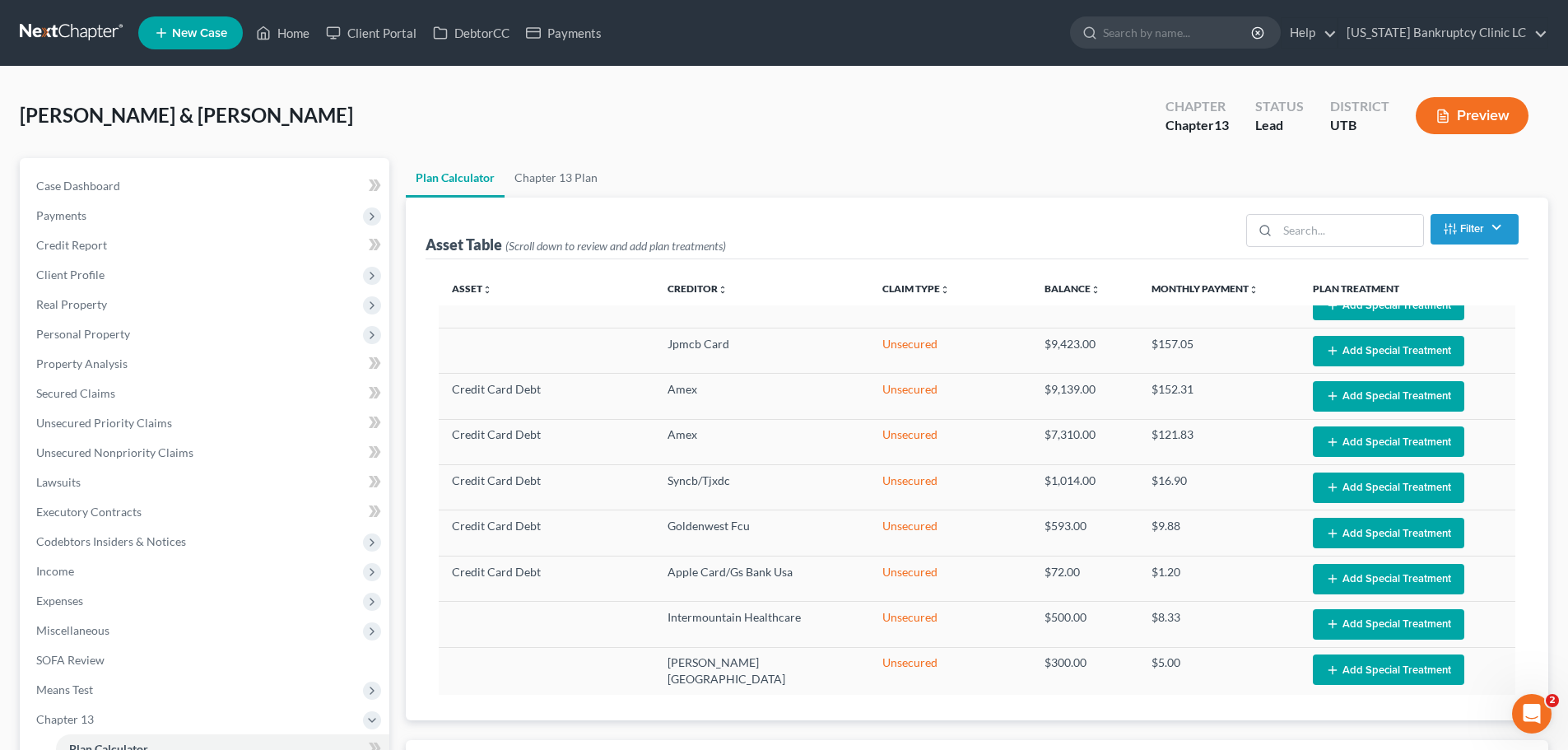
scroll to position [439, 0]
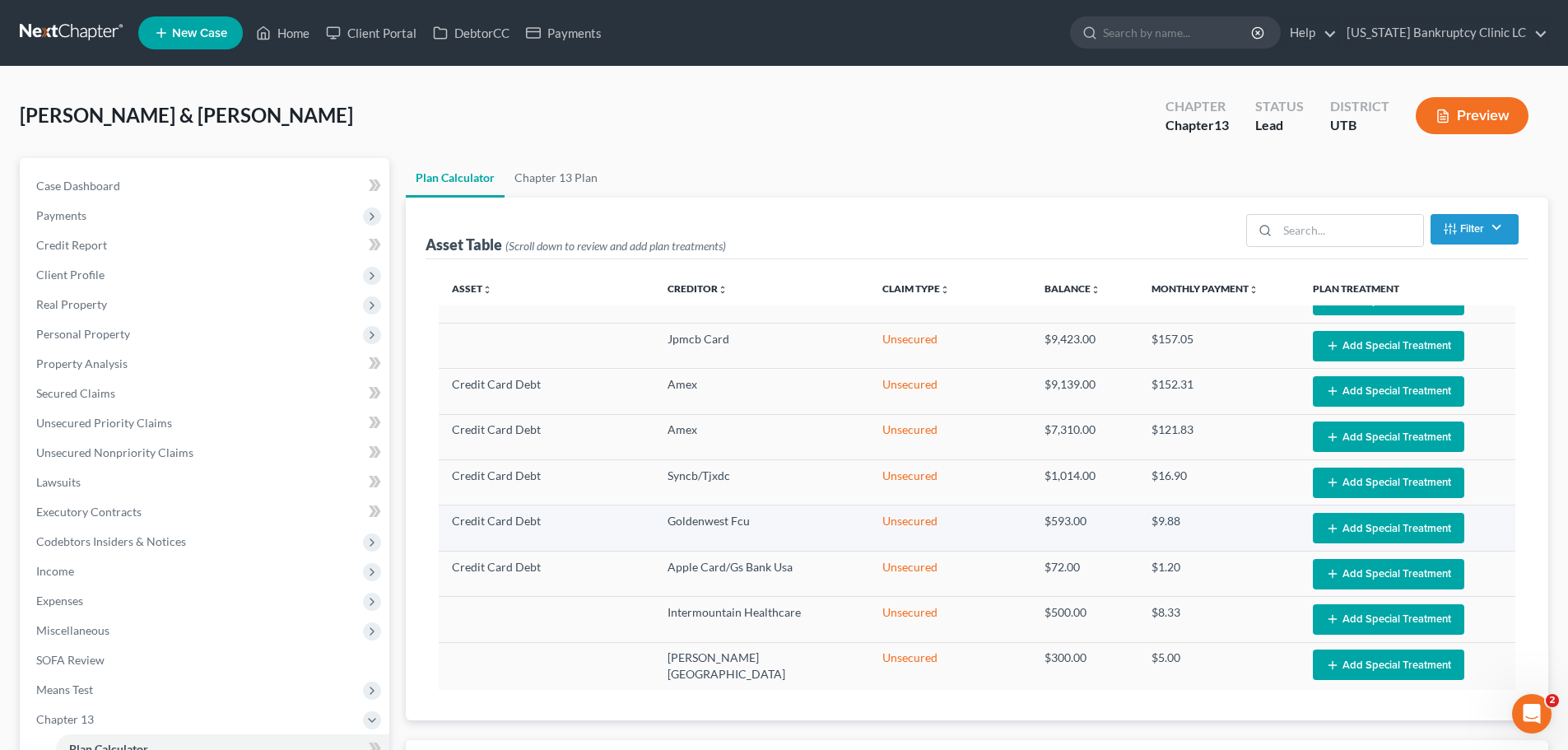
click at [1350, 532] on button "Add Special Treatment" at bounding box center [1388, 528] width 151 height 31
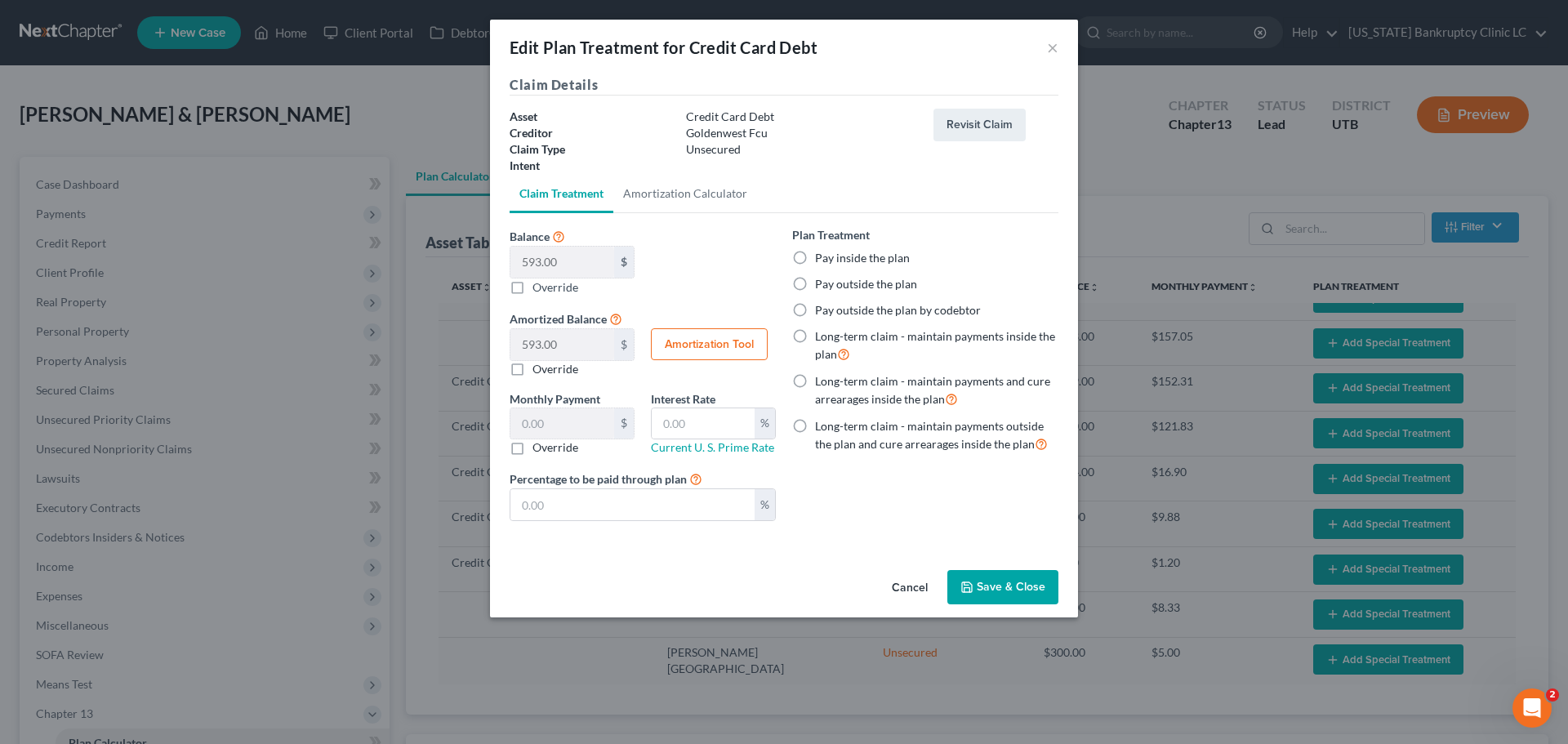
click at [867, 285] on label "Pay outside the plan" at bounding box center [866, 284] width 102 height 16
click at [832, 285] on input "Pay outside the plan" at bounding box center [826, 281] width 11 height 11
radio input "true"
click at [1002, 586] on button "Save & Close" at bounding box center [1002, 587] width 111 height 35
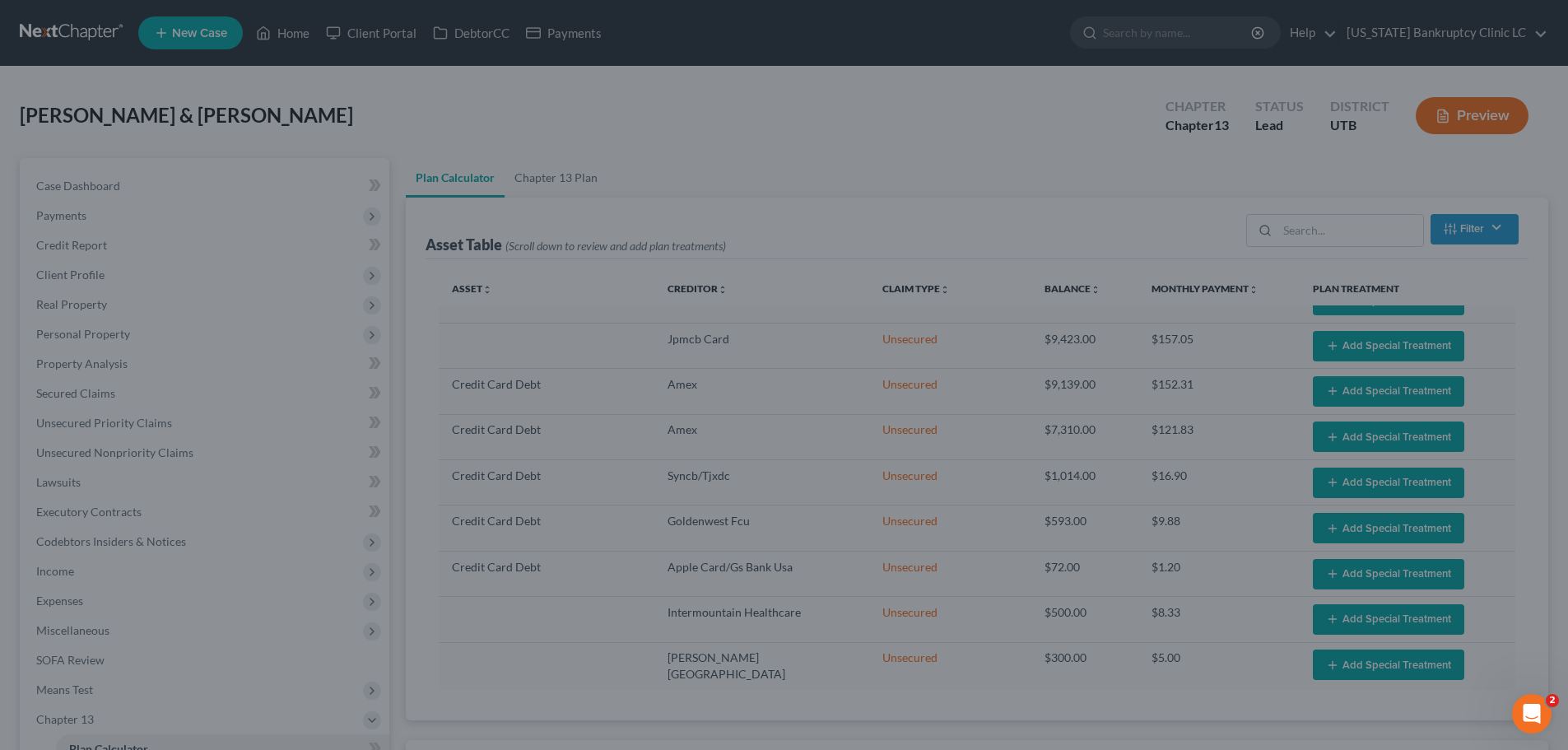
select select "59"
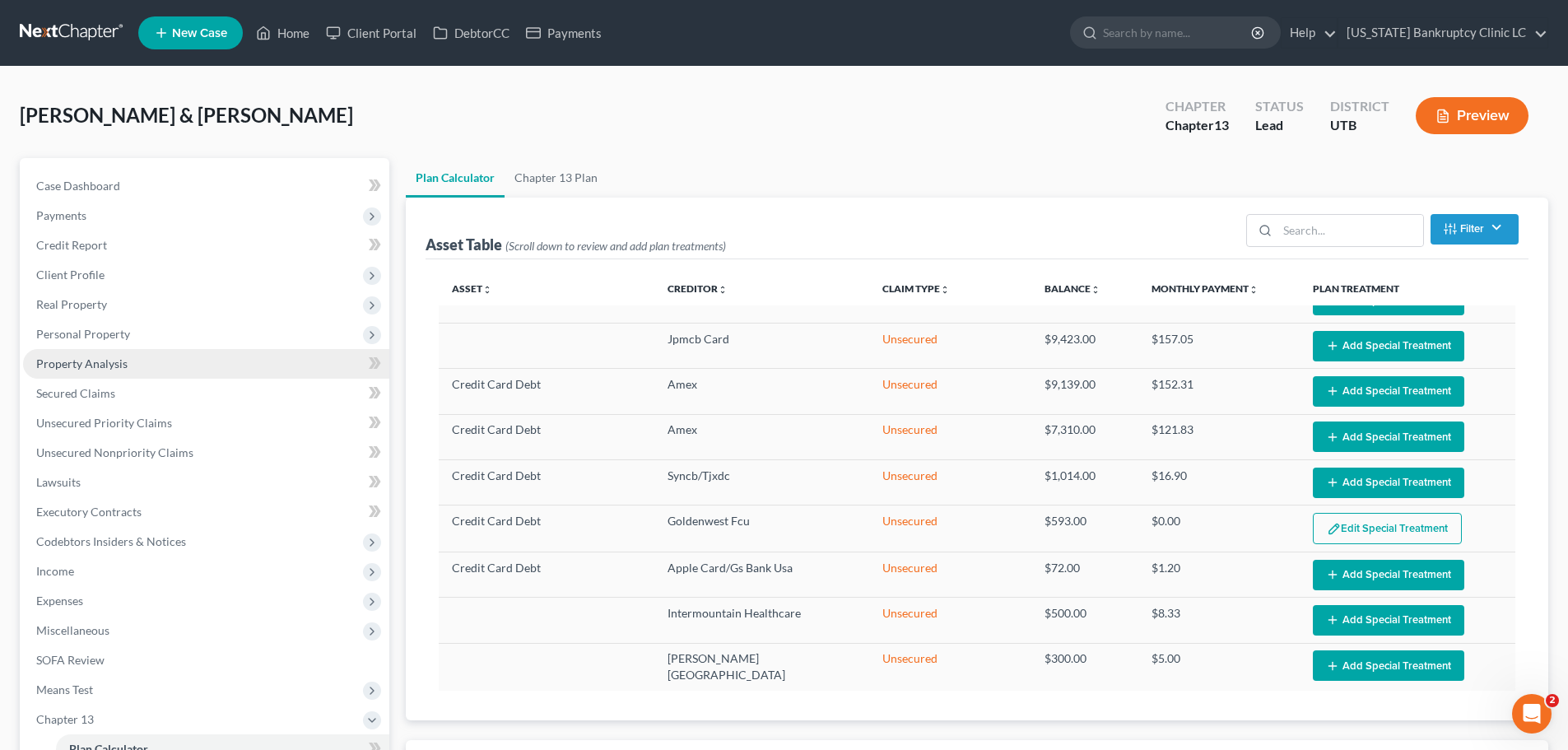
click at [163, 365] on link "Property Analysis" at bounding box center [206, 363] width 366 height 30
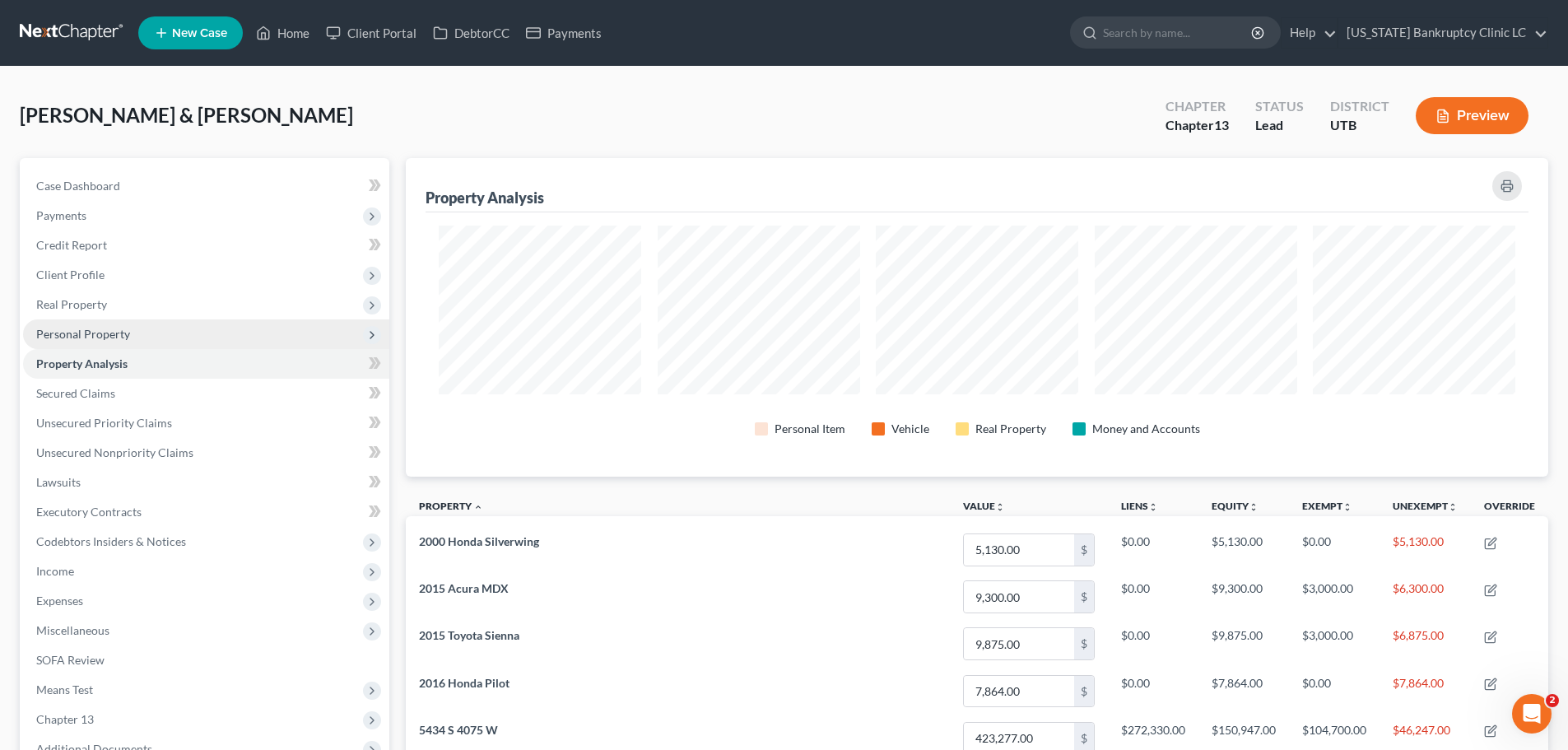
click at [125, 328] on span "Personal Property" at bounding box center [83, 334] width 94 height 14
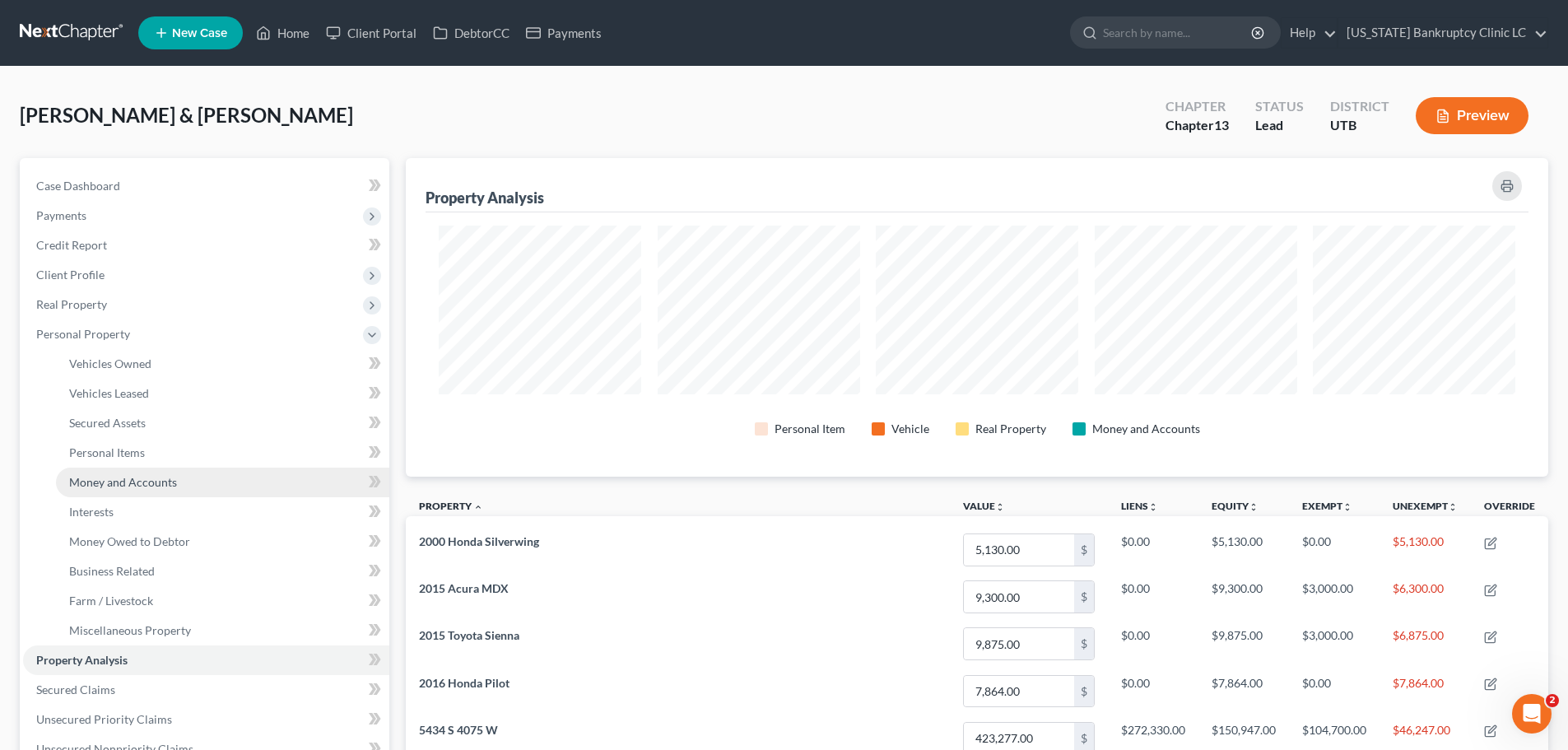
click at [171, 480] on span "Money and Accounts" at bounding box center [123, 482] width 107 height 14
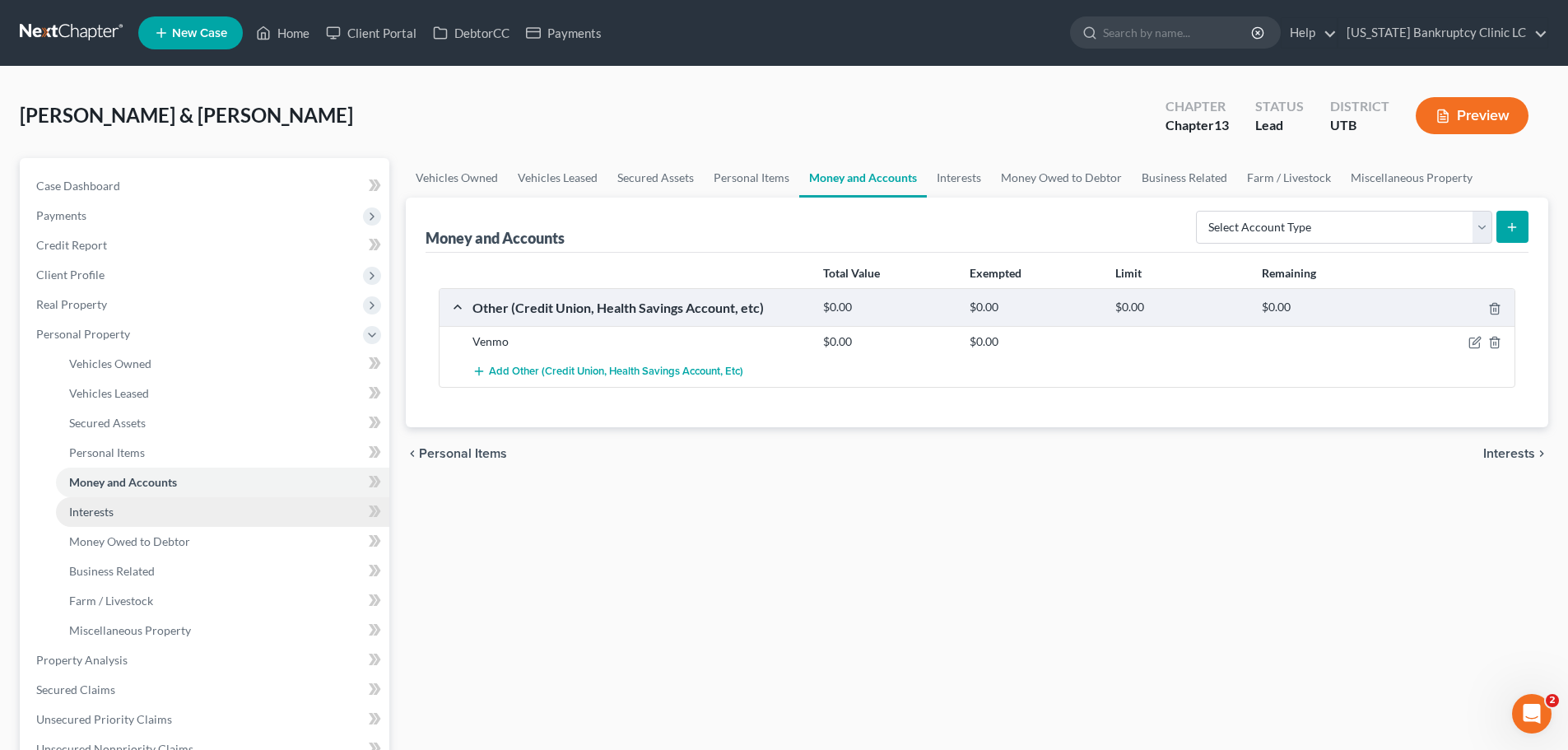
click at [104, 515] on span "Interests" at bounding box center [91, 511] width 44 height 14
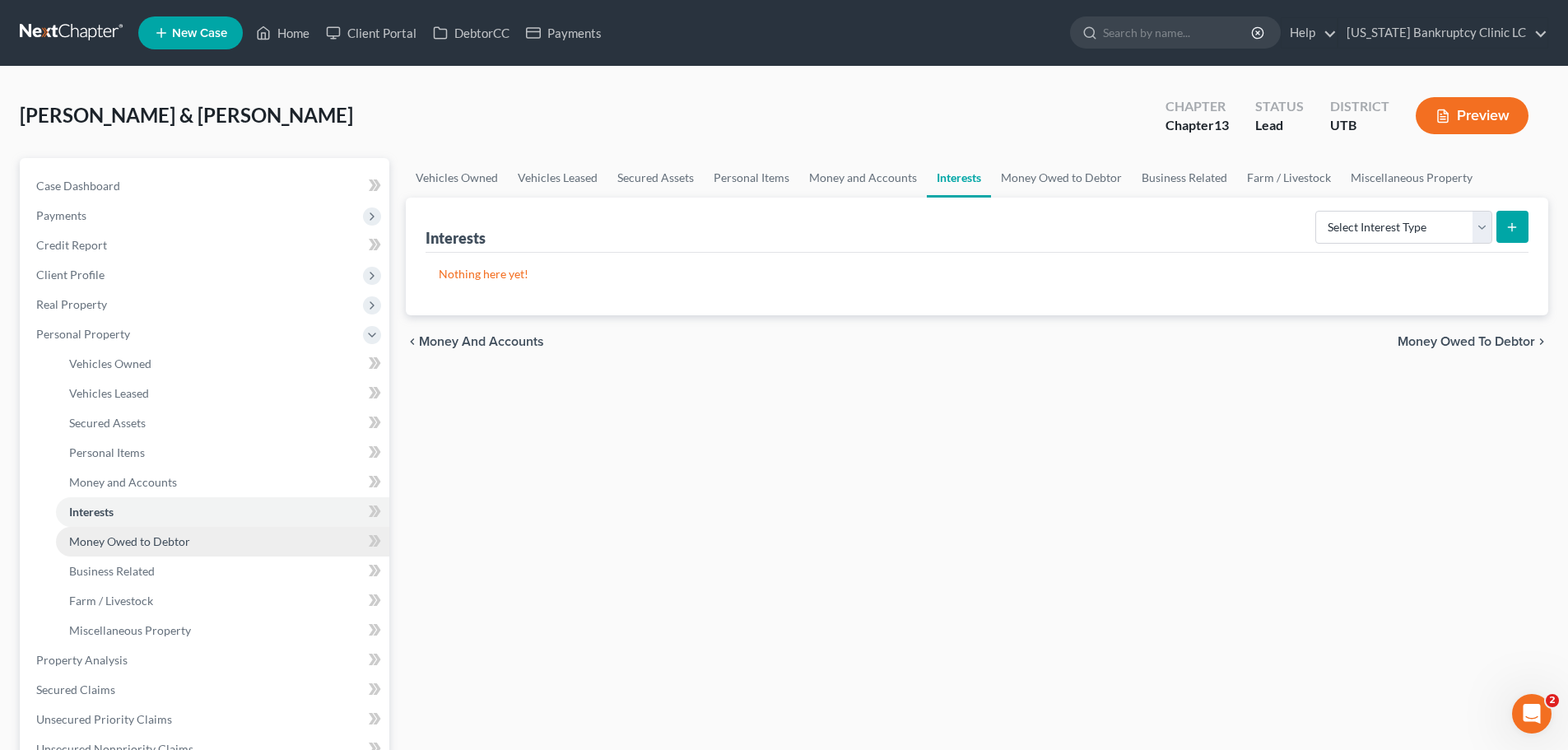
click at [105, 536] on span "Money Owed to Debtor" at bounding box center [130, 541] width 121 height 14
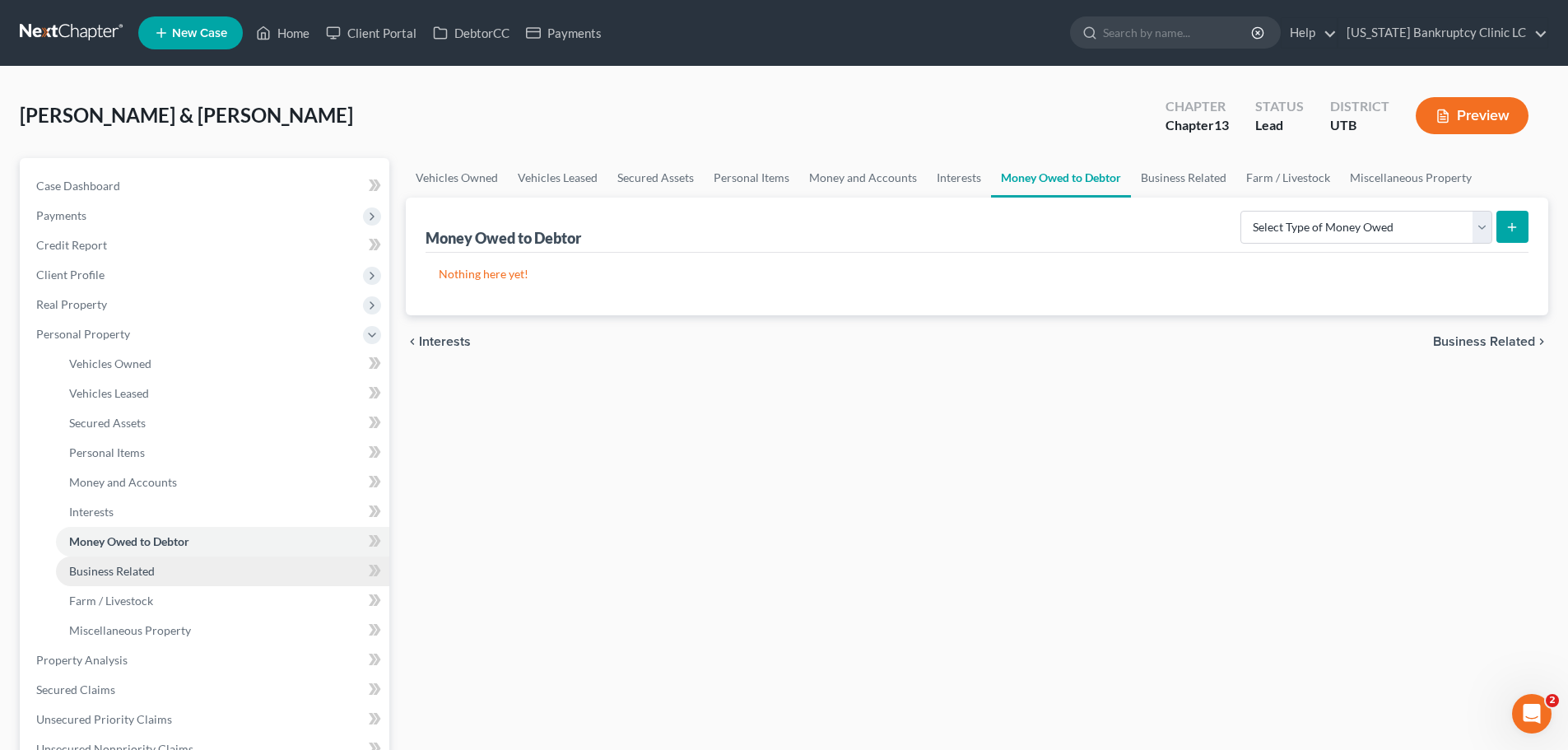
click at [106, 570] on span "Business Related" at bounding box center [112, 571] width 85 height 14
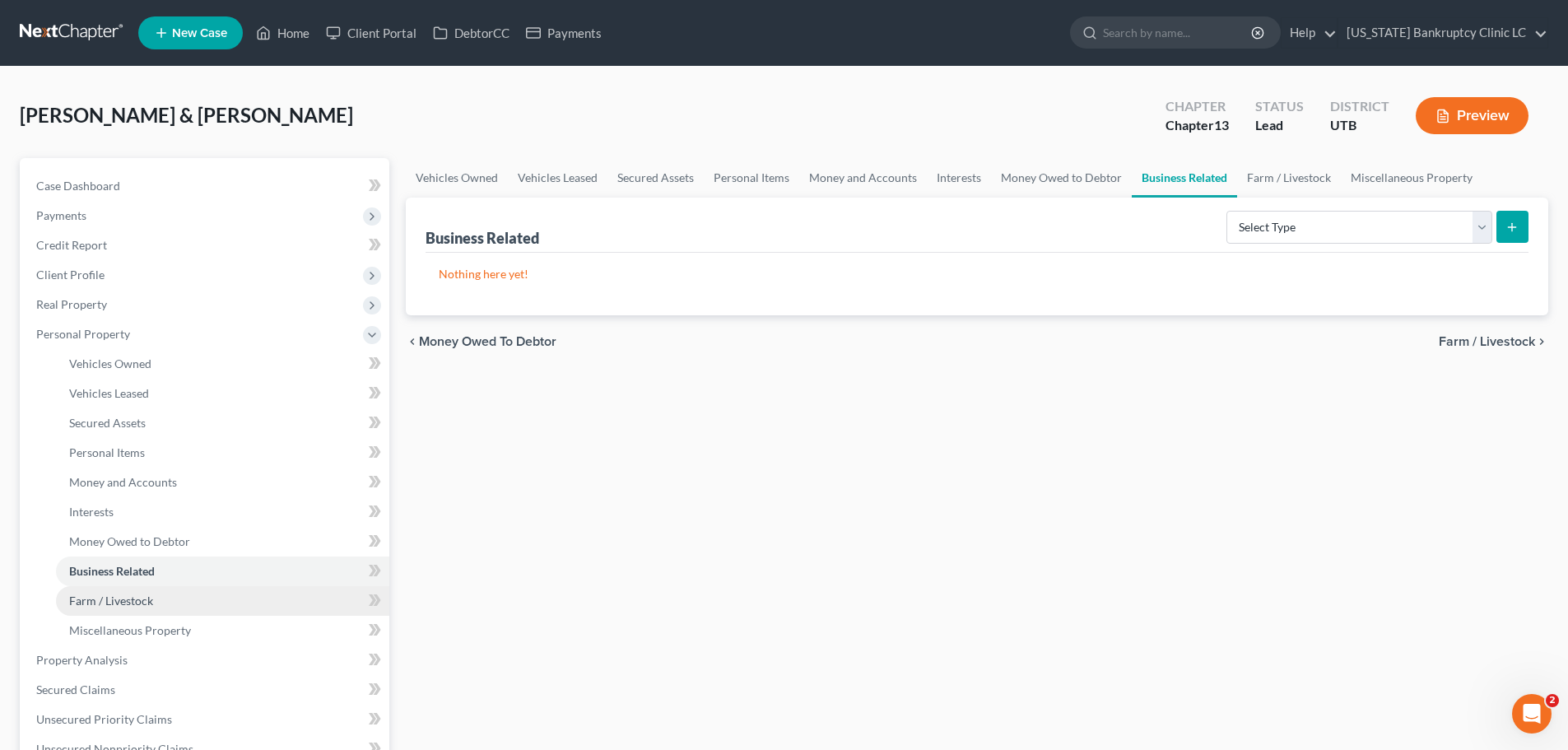
click at [119, 599] on span "Farm / Livestock" at bounding box center [111, 600] width 84 height 14
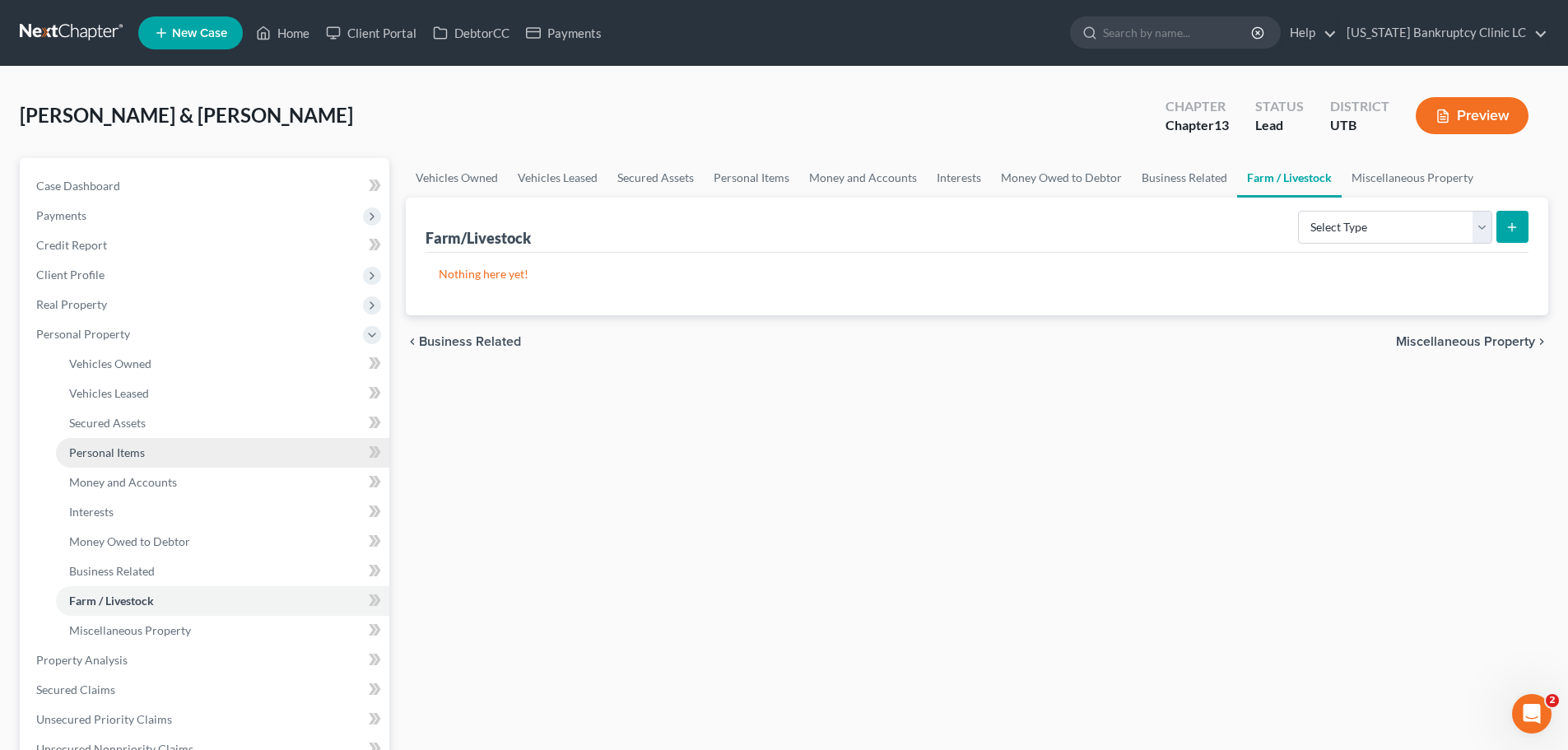
click at [96, 452] on span "Personal Items" at bounding box center [107, 452] width 76 height 14
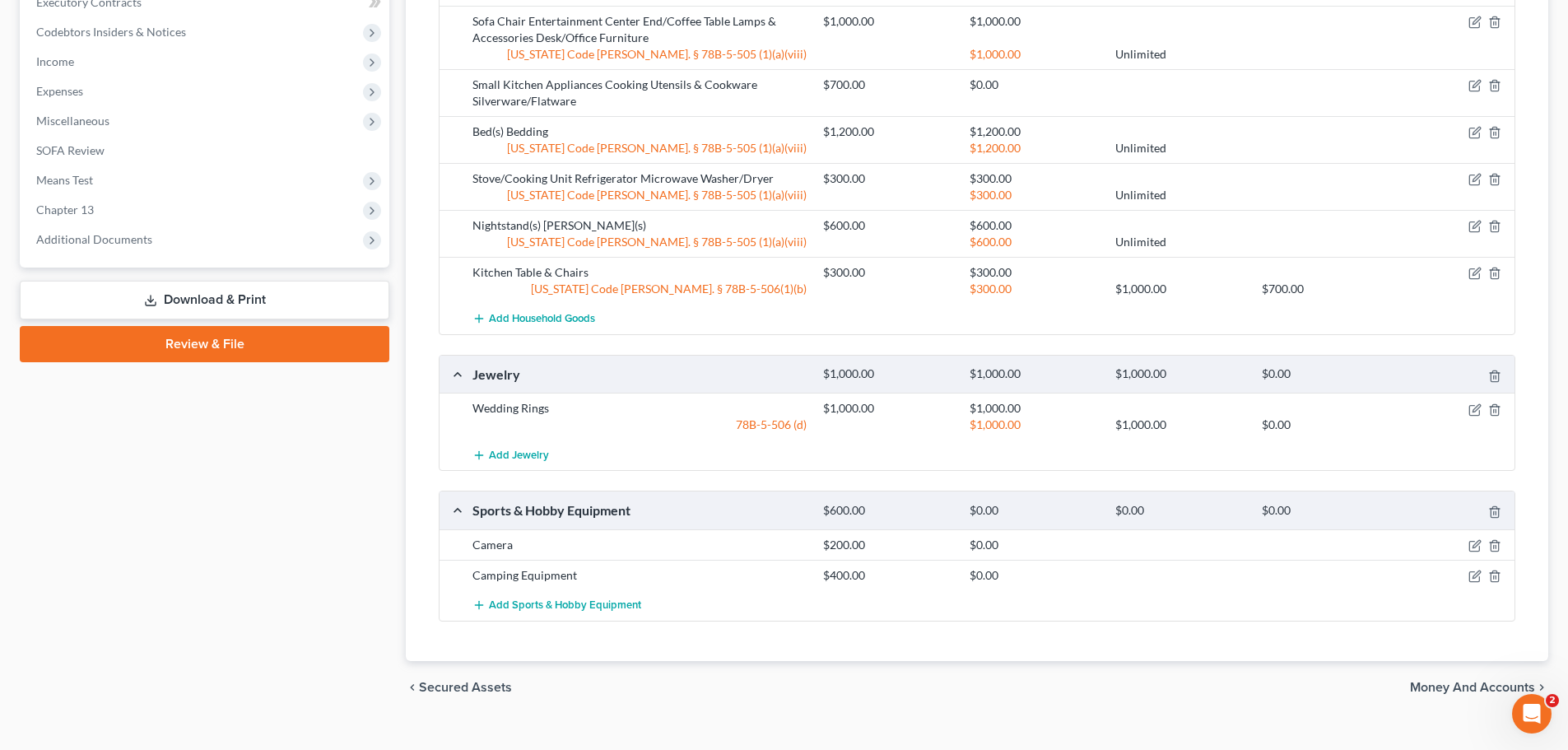
scroll to position [816, 0]
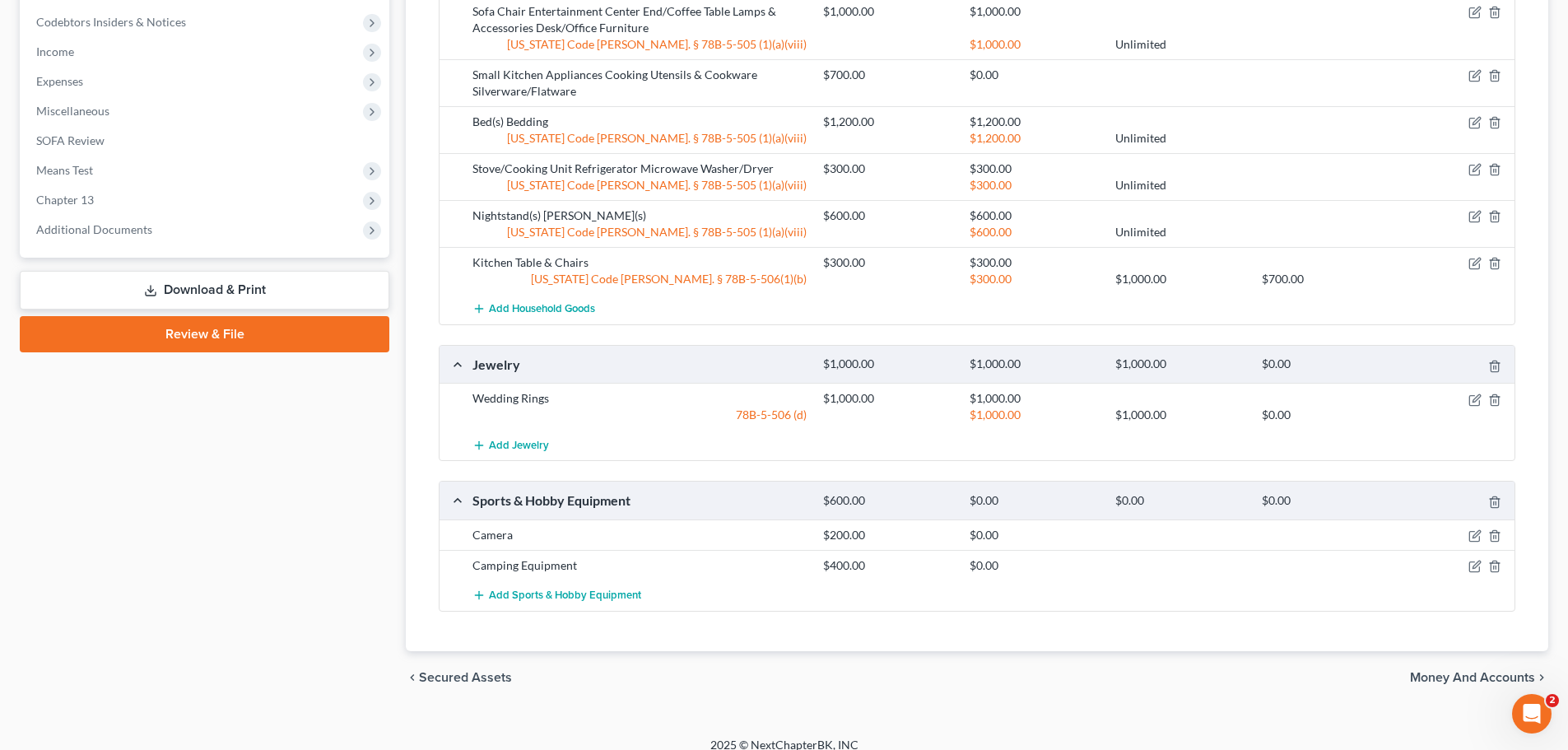
click at [1459, 671] on span "Money and Accounts" at bounding box center [1472, 677] width 125 height 13
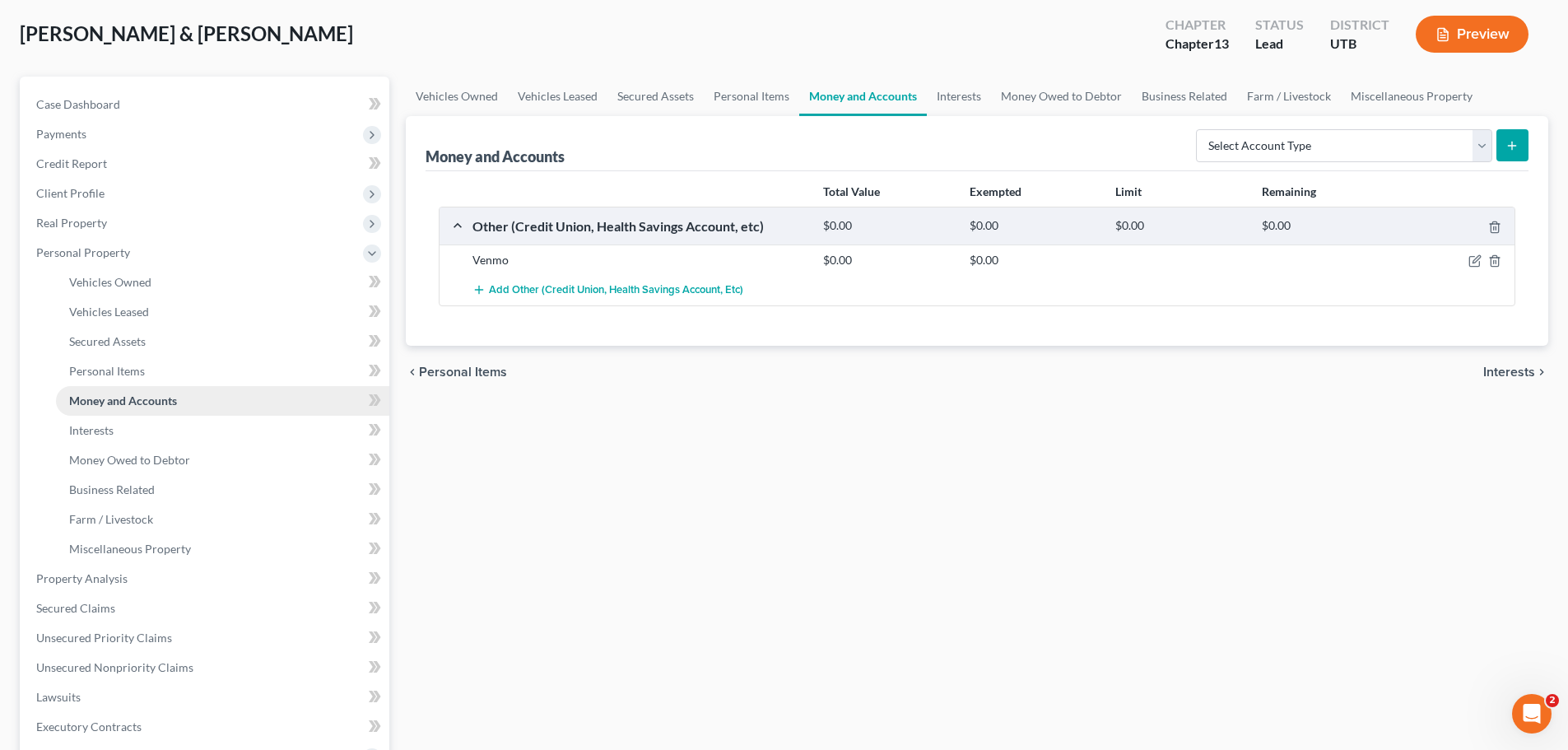
scroll to position [82, 0]
click at [177, 490] on link "Business Related" at bounding box center [223, 489] width 334 height 30
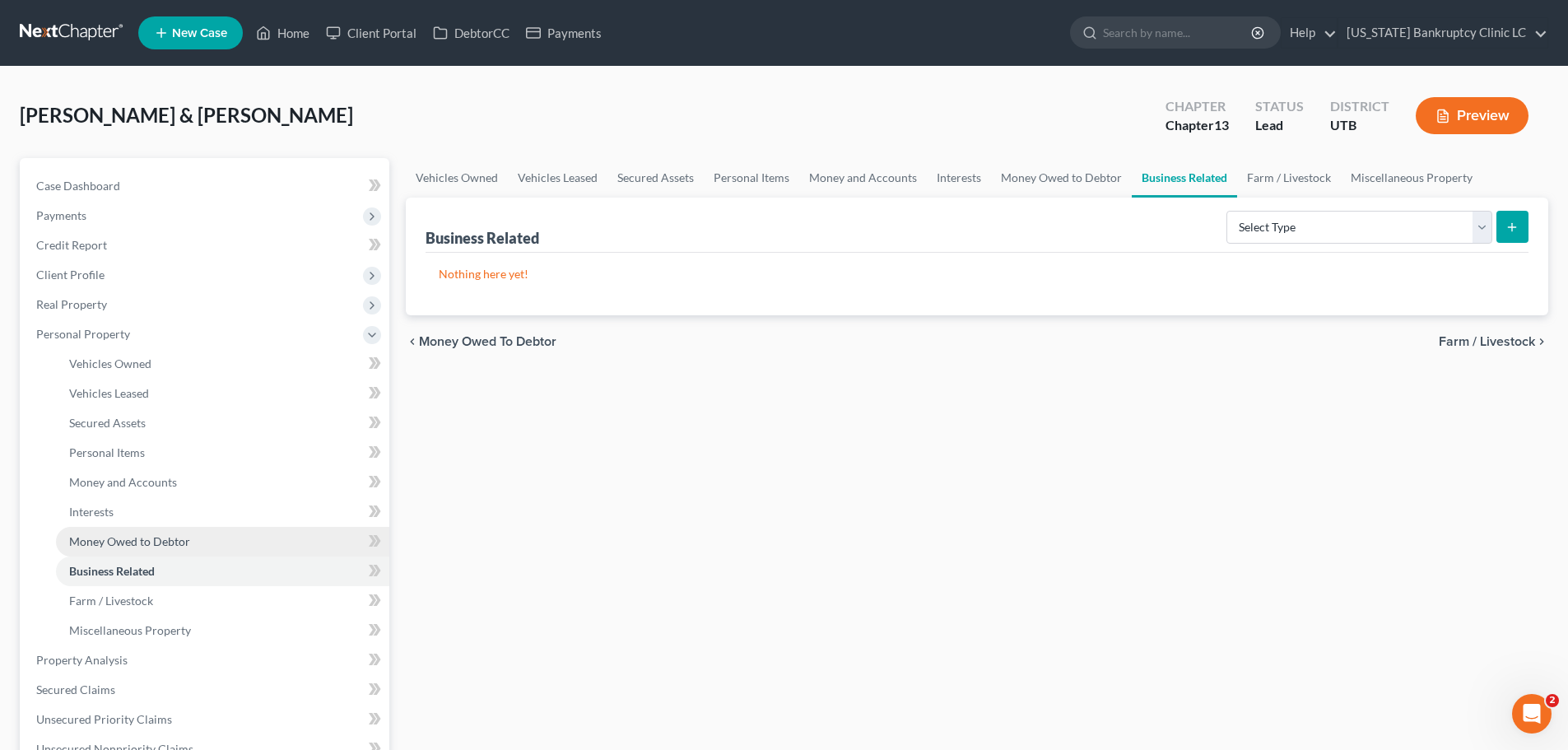
click at [162, 536] on span "Money Owed to Debtor" at bounding box center [130, 541] width 121 height 14
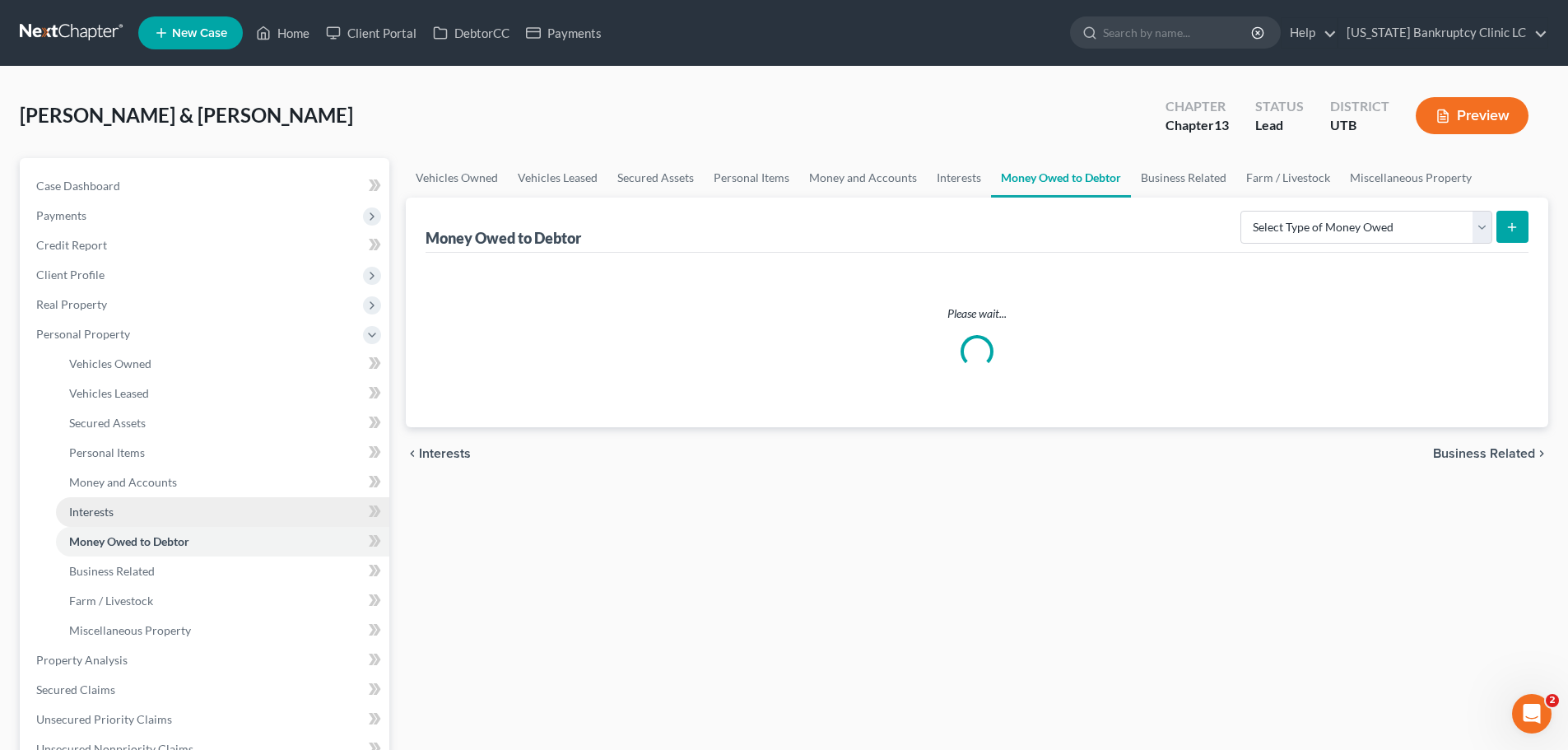
click at [137, 511] on link "Interests" at bounding box center [223, 512] width 334 height 30
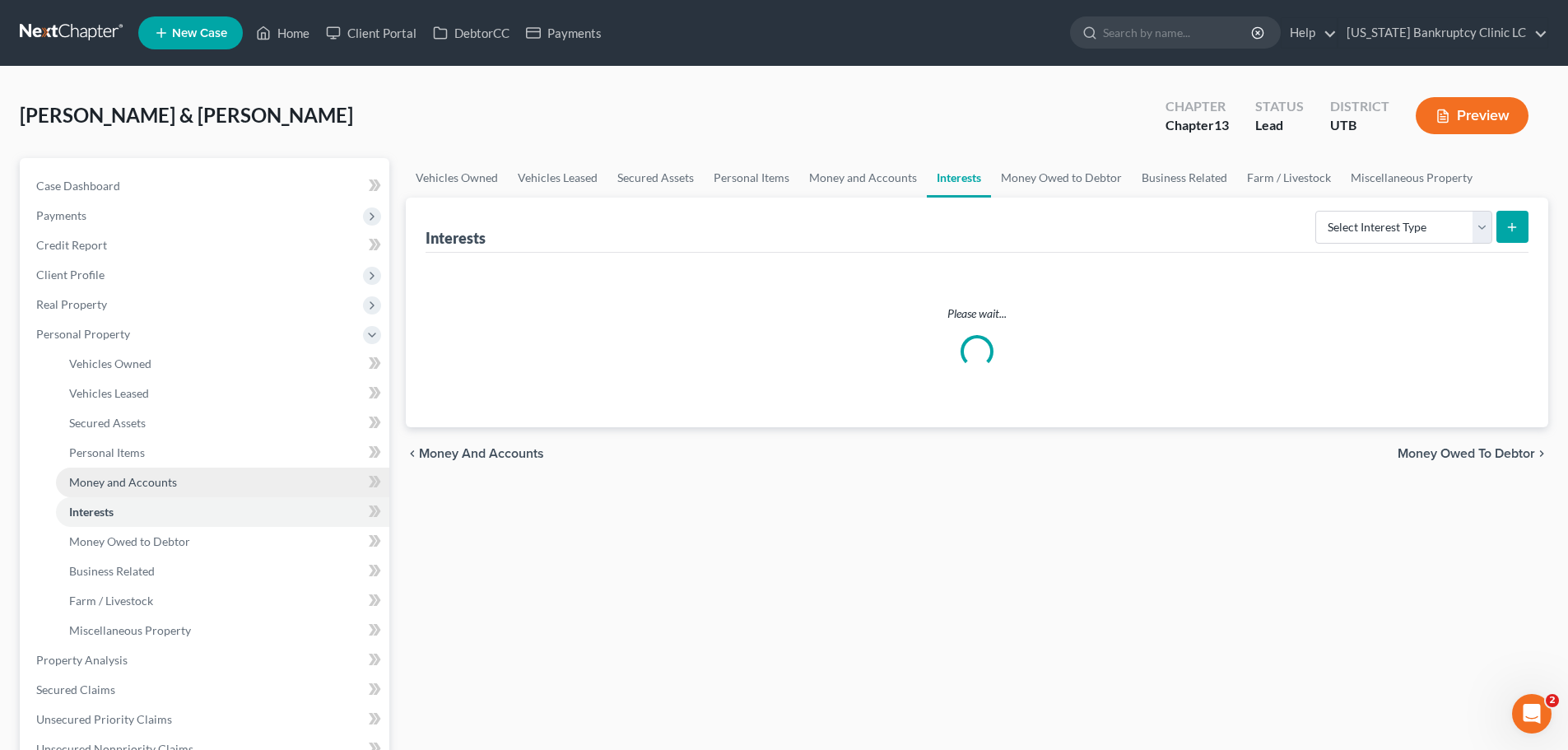
click at [145, 477] on span "Money and Accounts" at bounding box center [123, 482] width 107 height 14
